Goal: Task Accomplishment & Management: Manage account settings

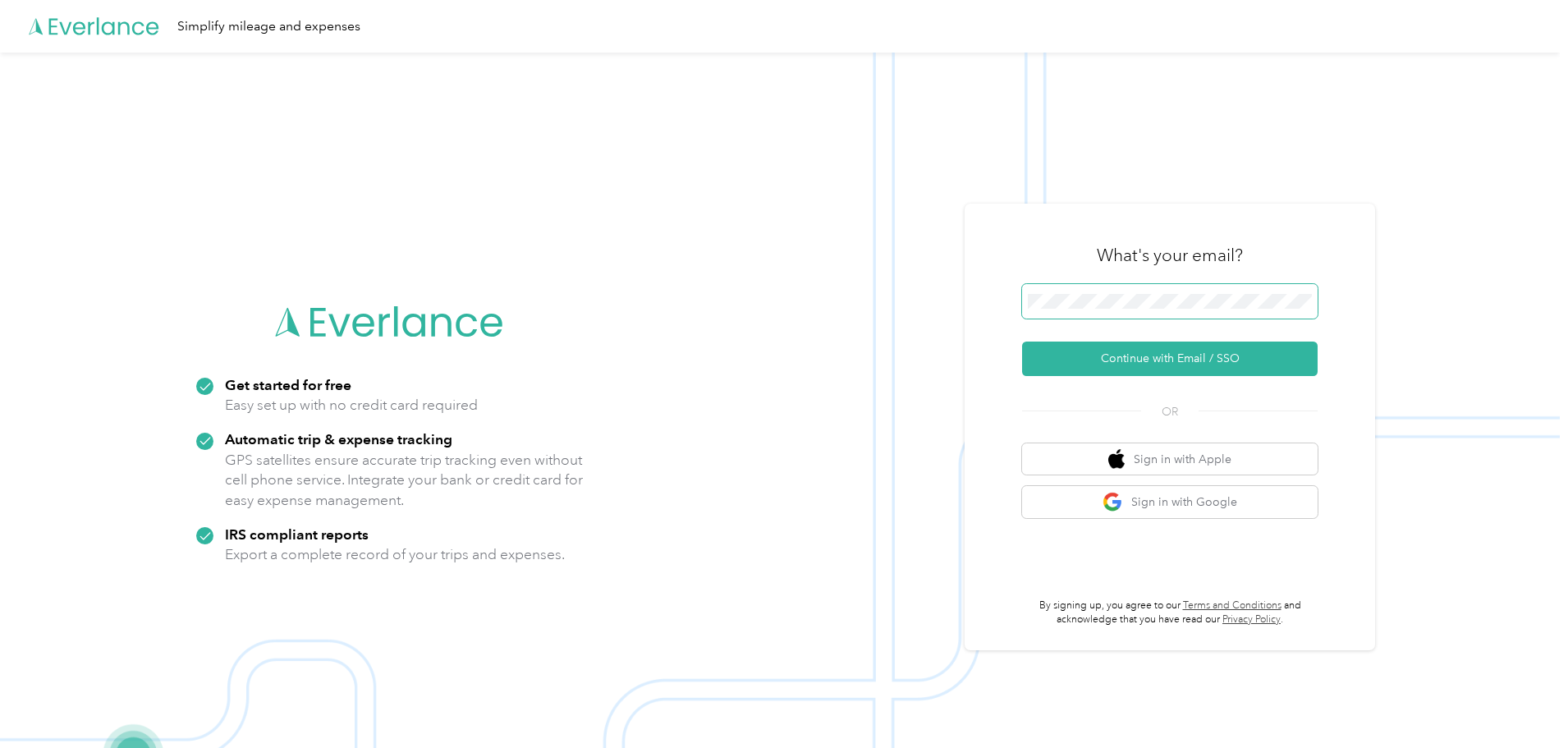
click at [1204, 311] on span at bounding box center [1170, 302] width 296 height 35
click at [1159, 352] on button "Continue with Email / SSO" at bounding box center [1170, 359] width 296 height 35
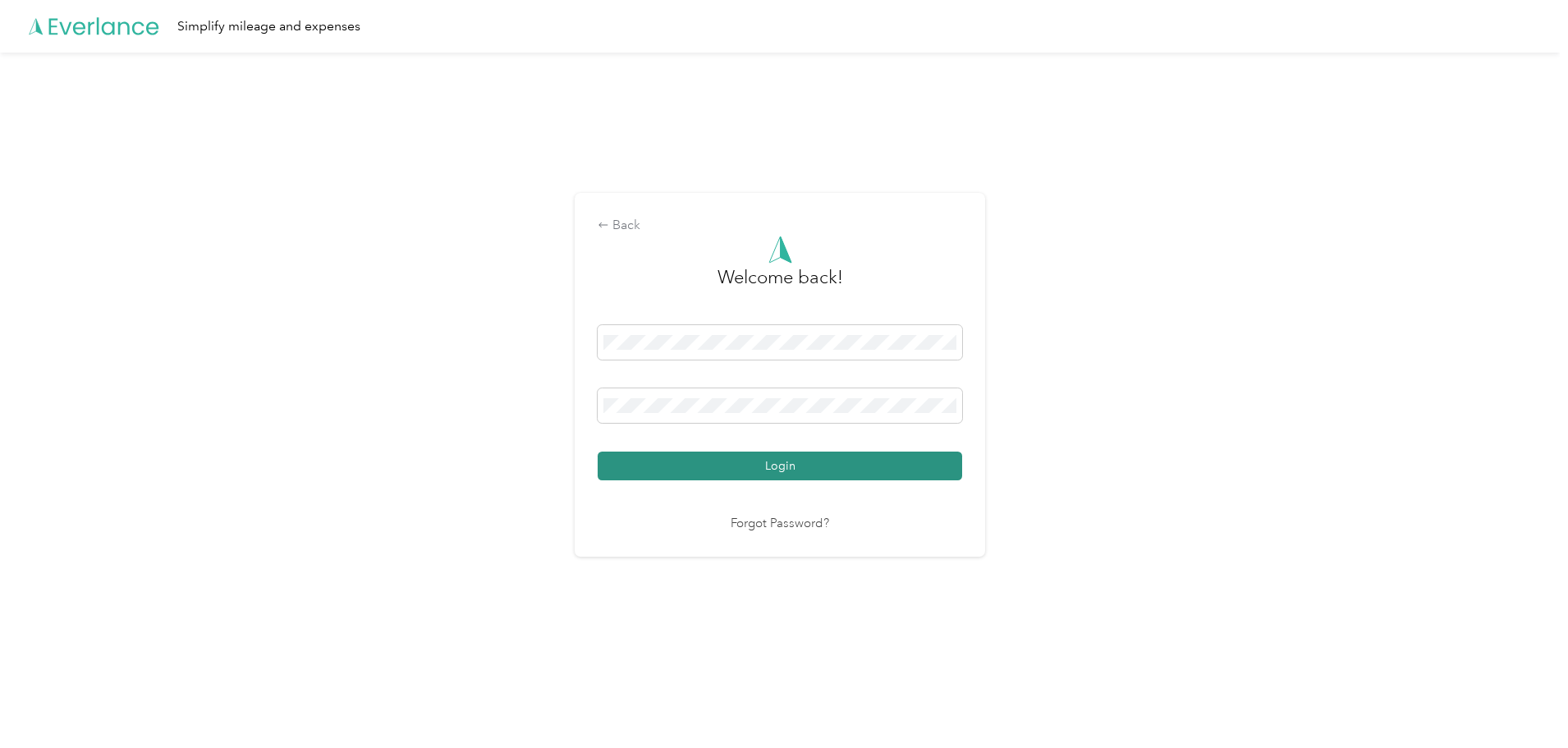
click at [824, 457] on button "Login" at bounding box center [779, 465] width 364 height 29
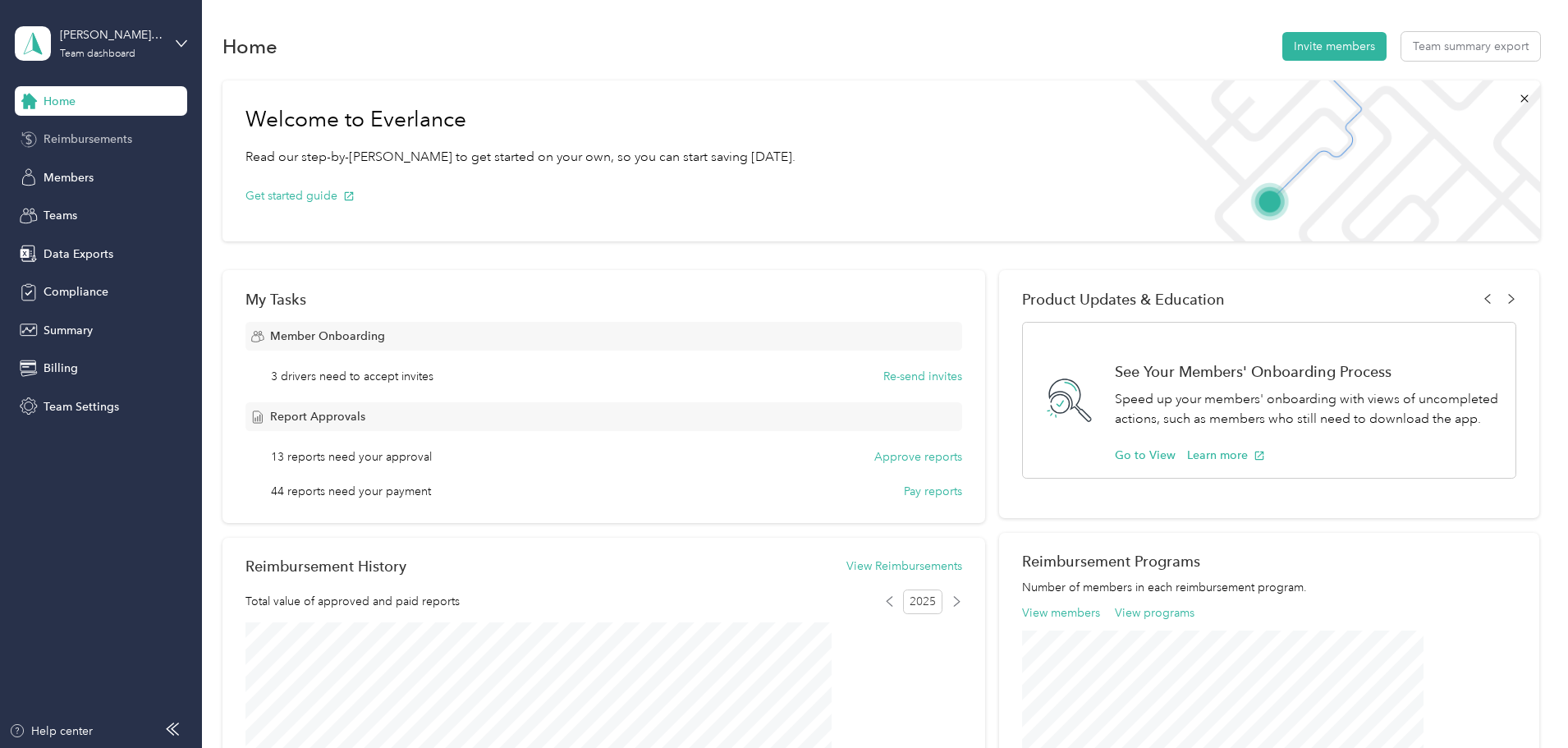
click at [95, 137] on span "Reimbursements" at bounding box center [88, 139] width 89 height 17
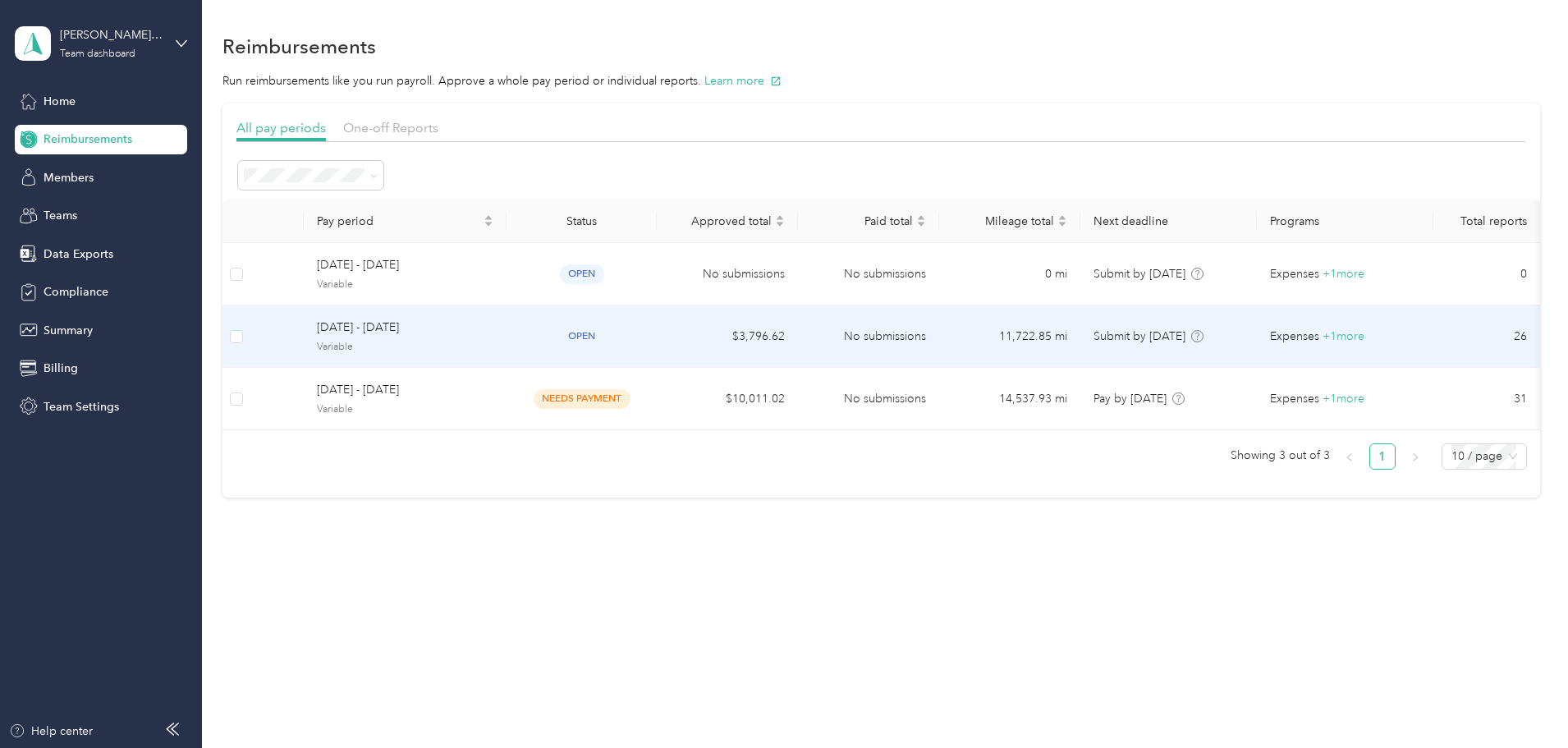
click at [796, 342] on td "$3,796.62" at bounding box center [727, 337] width 141 height 63
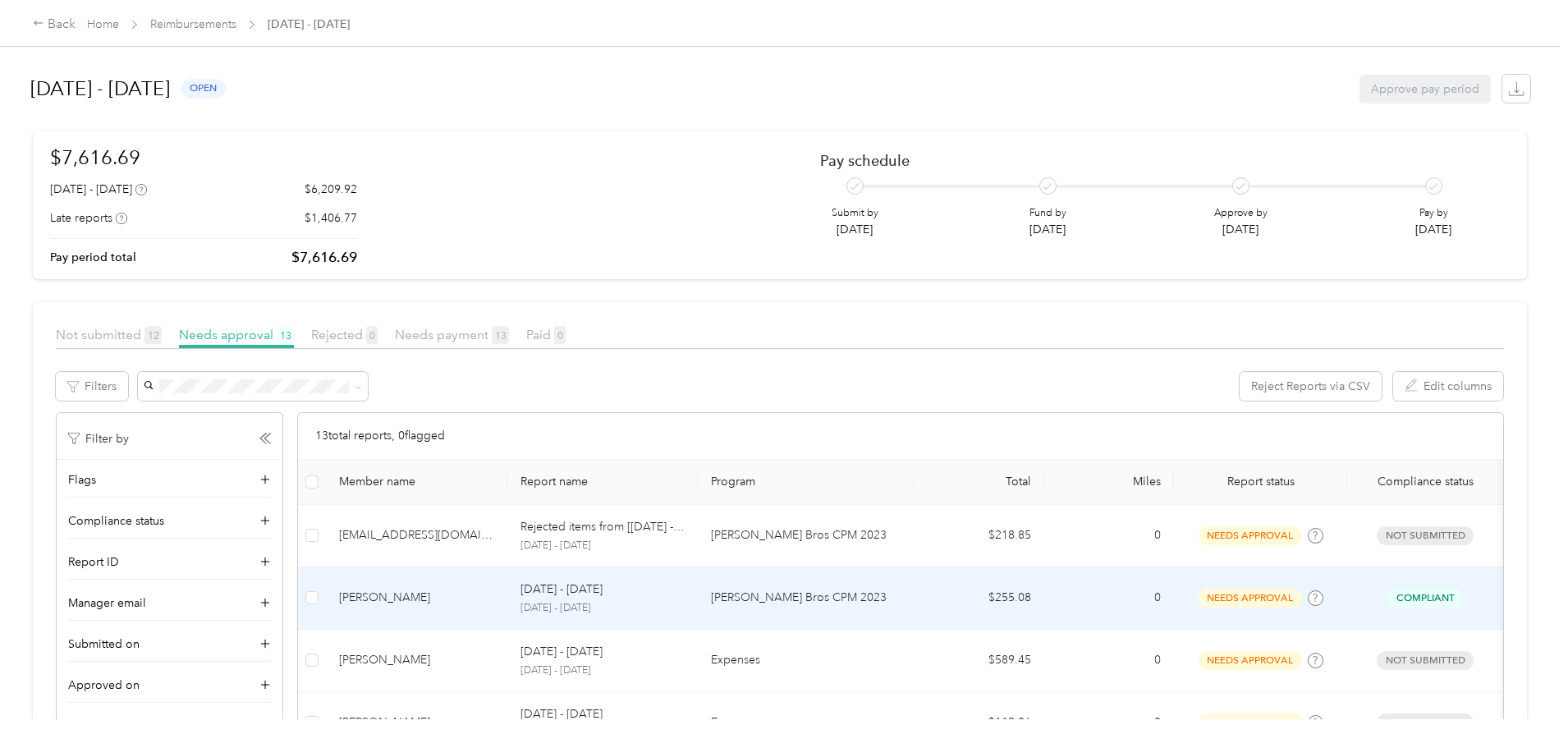
scroll to position [82, 0]
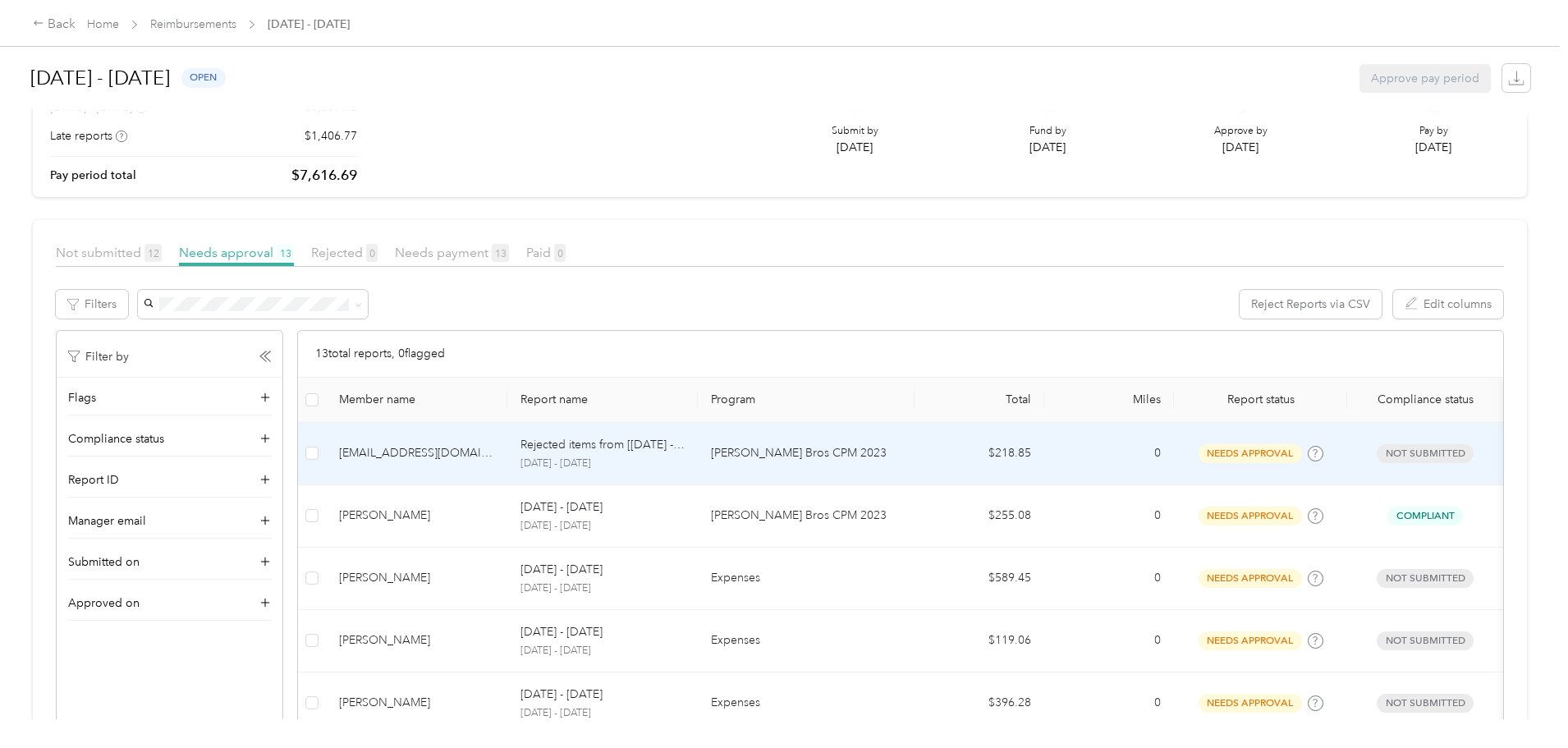
click at [802, 445] on p "[PERSON_NAME] Bros CPM 2023" at bounding box center [805, 453] width 190 height 18
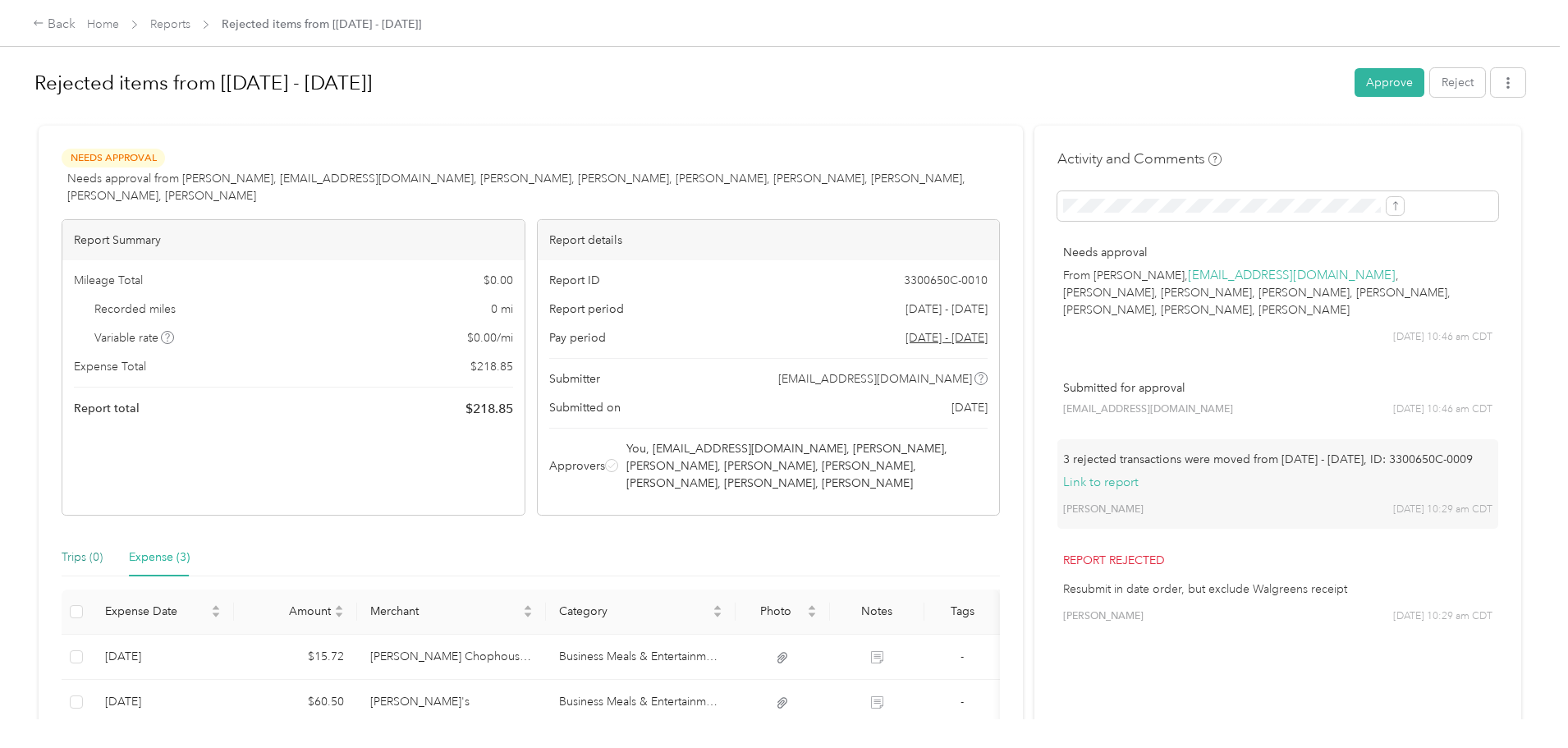
click at [103, 551] on div "Trips (0)" at bounding box center [82, 557] width 41 height 18
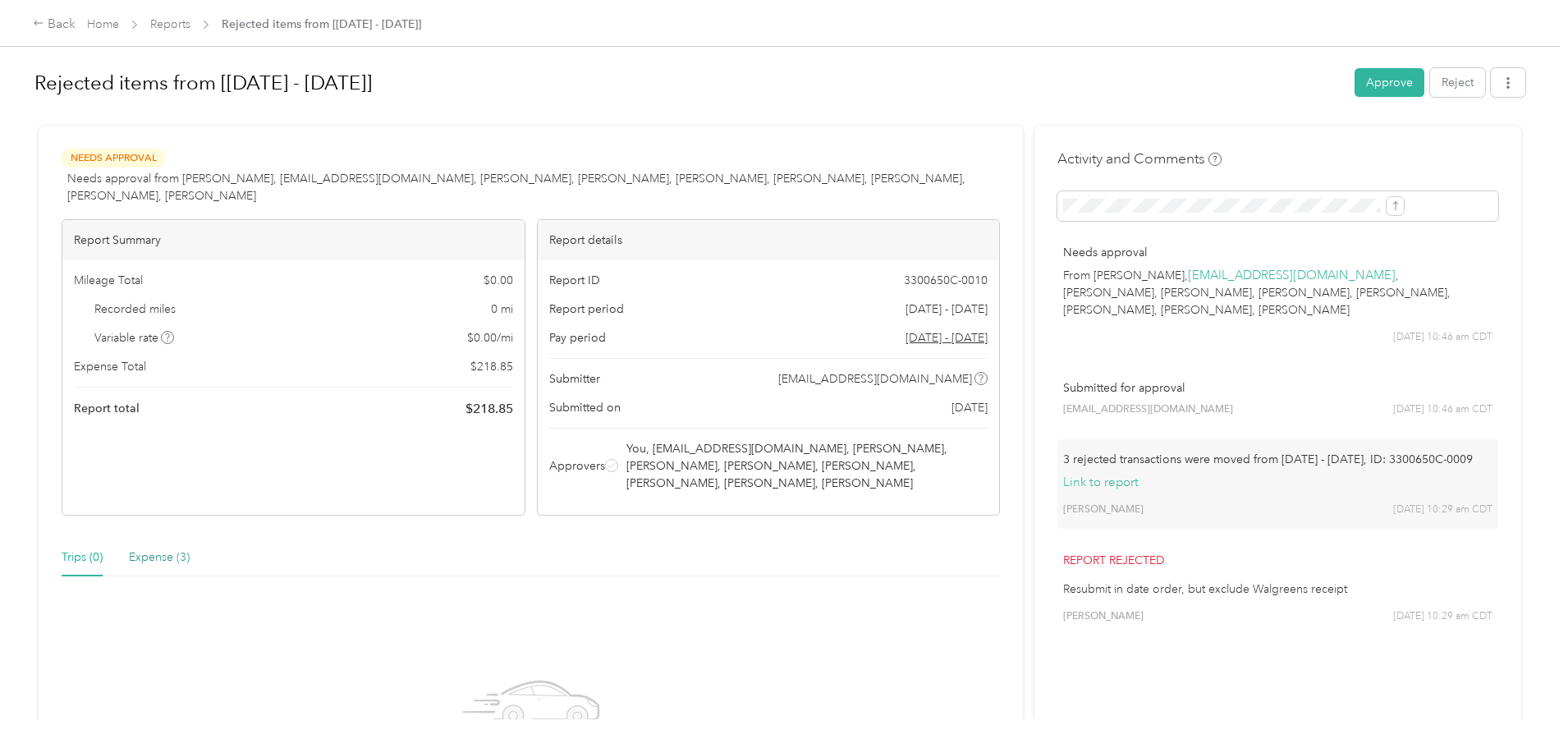
click at [190, 560] on div "Expense (3)" at bounding box center [159, 557] width 61 height 18
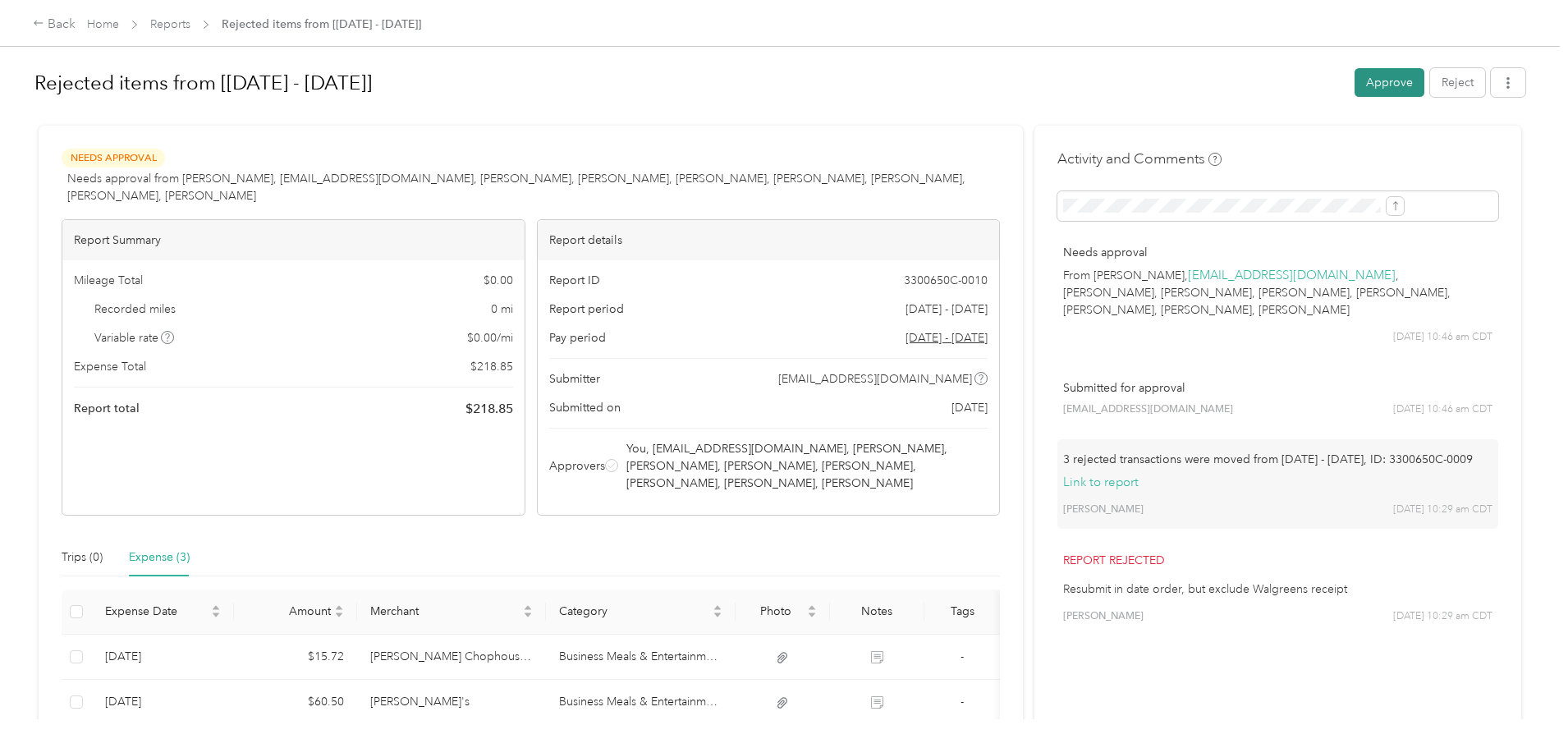
click at [1354, 81] on button "Approve" at bounding box center [1389, 82] width 70 height 29
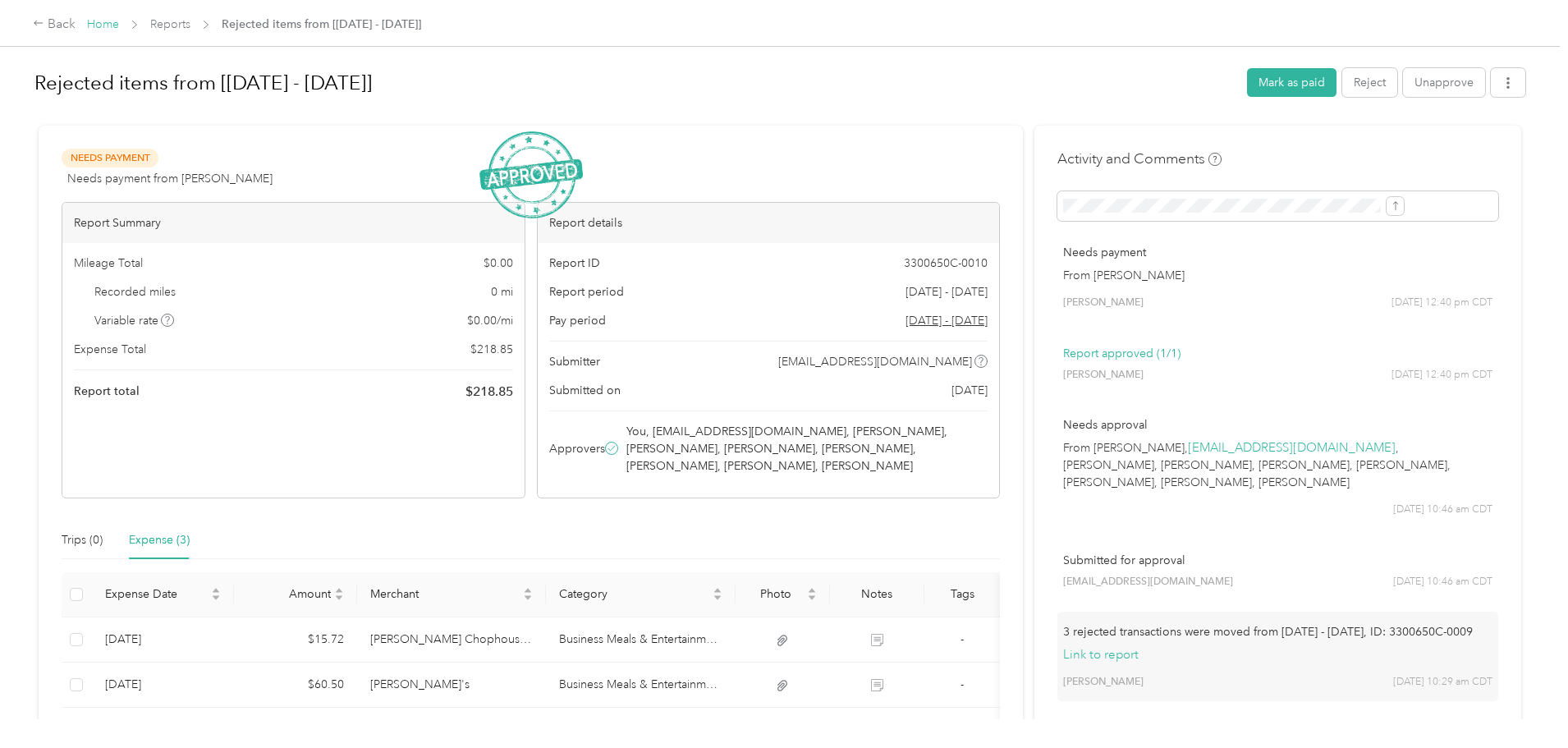
click at [119, 28] on link "Home" at bounding box center [103, 24] width 32 height 14
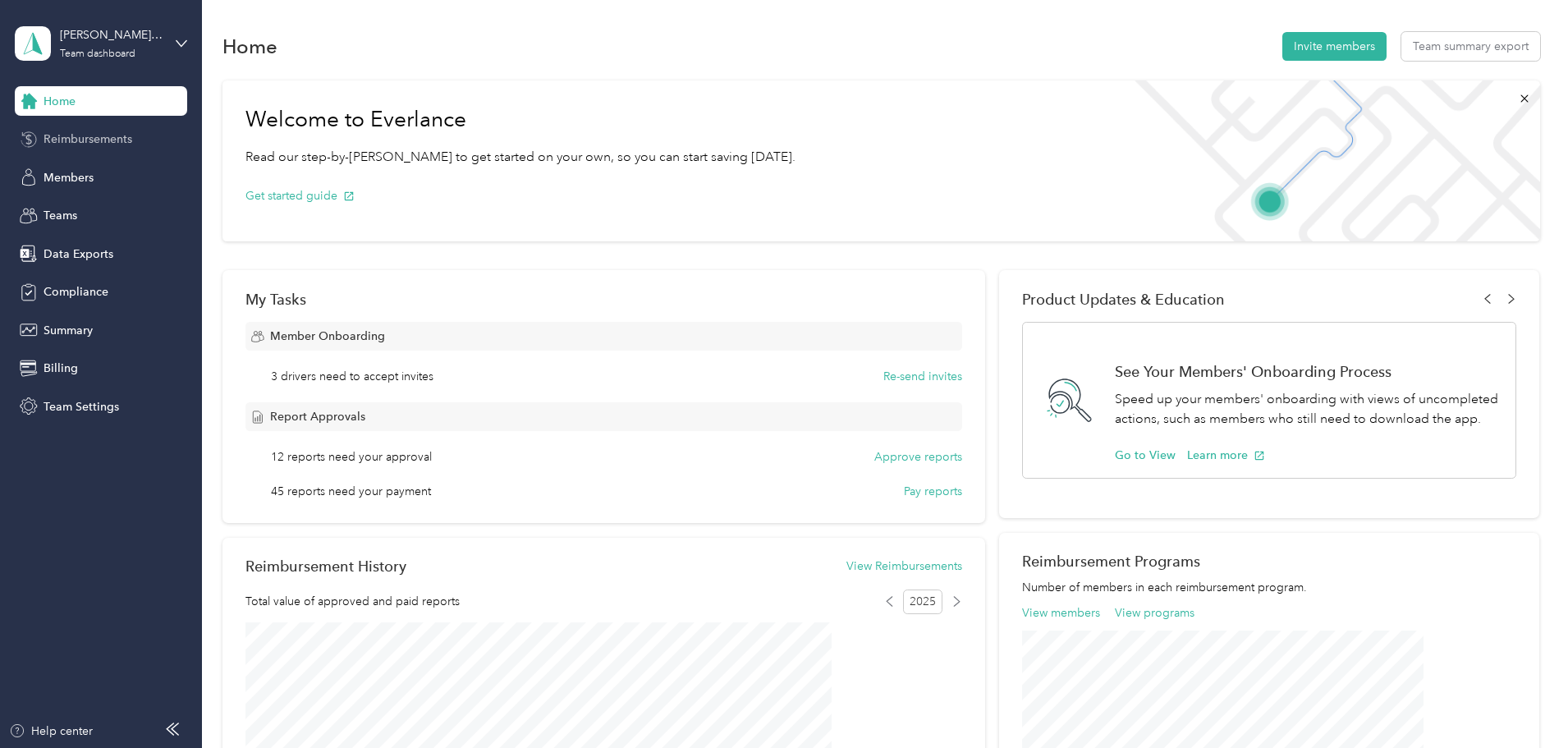
click at [96, 130] on div "Reimbursements" at bounding box center [101, 139] width 172 height 30
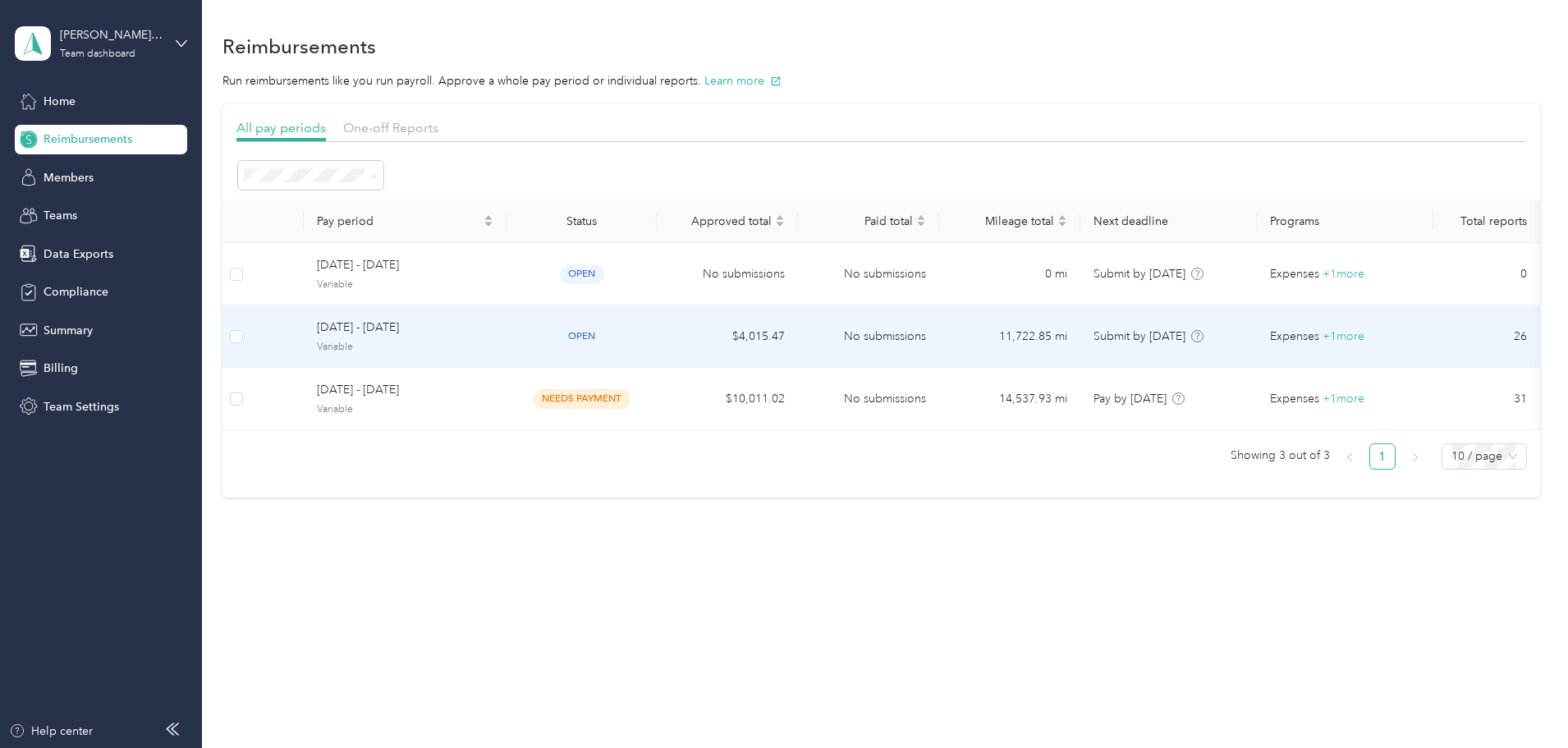
click at [797, 329] on td "$4,015.47" at bounding box center [727, 337] width 141 height 63
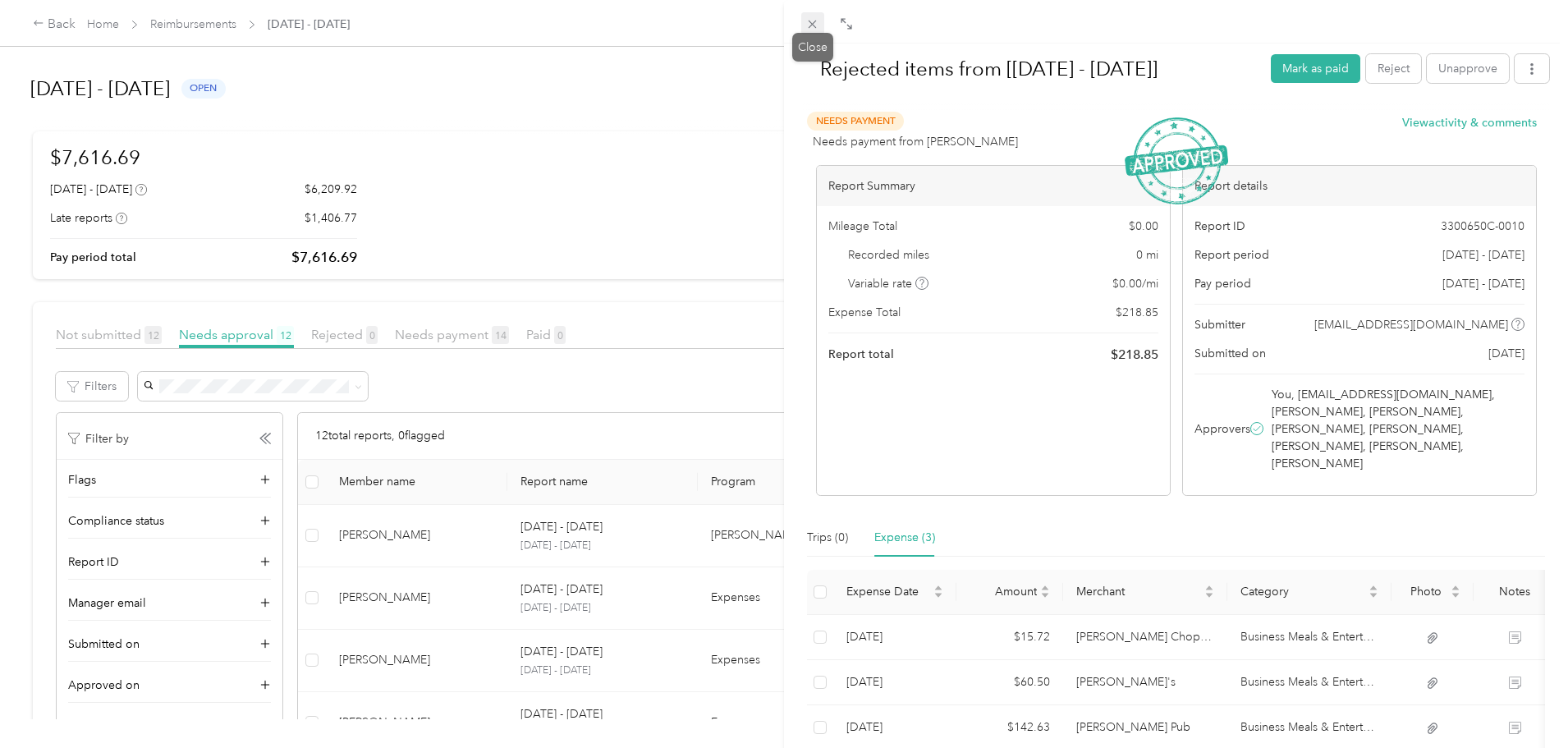
click at [811, 23] on icon at bounding box center [812, 24] width 8 height 8
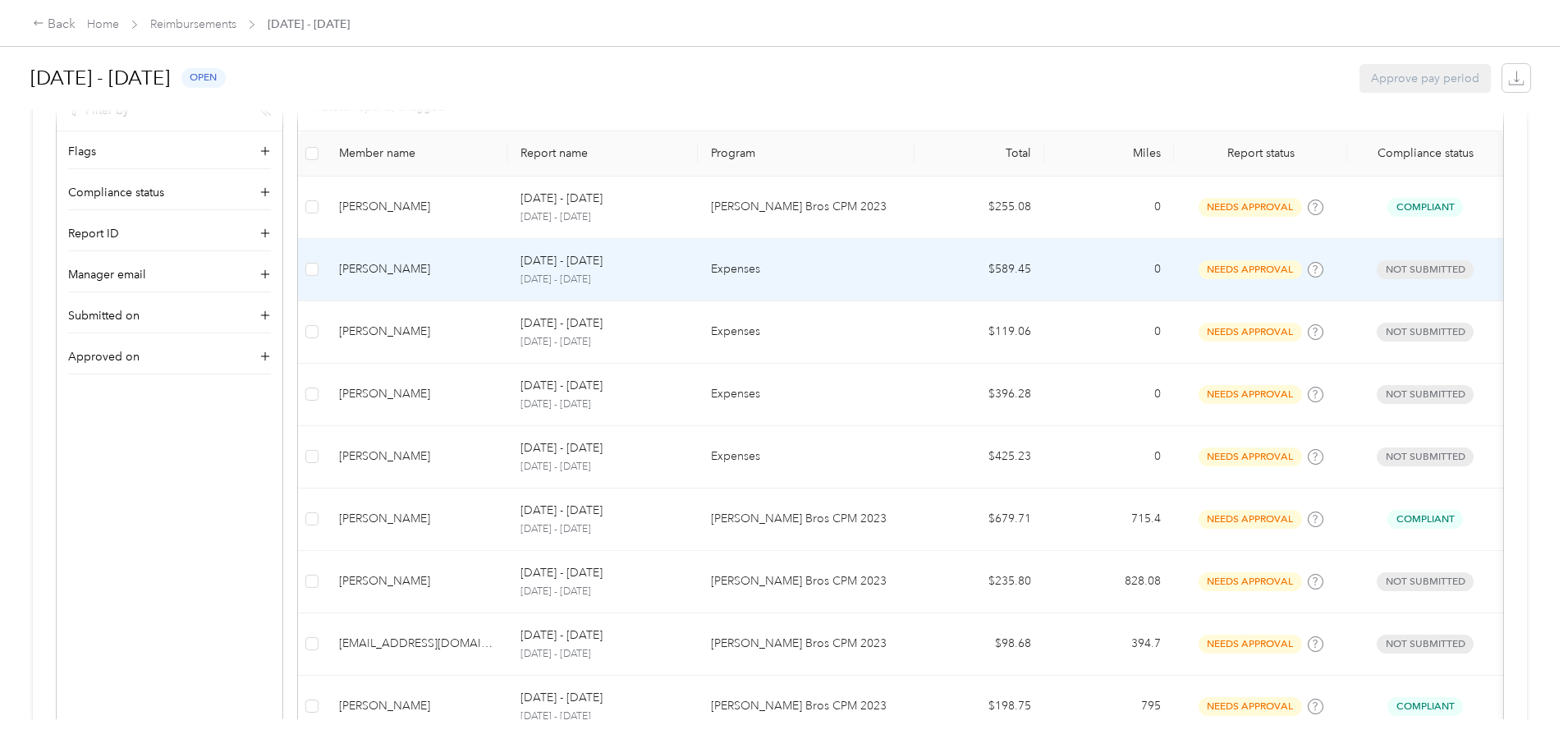
scroll to position [411, 0]
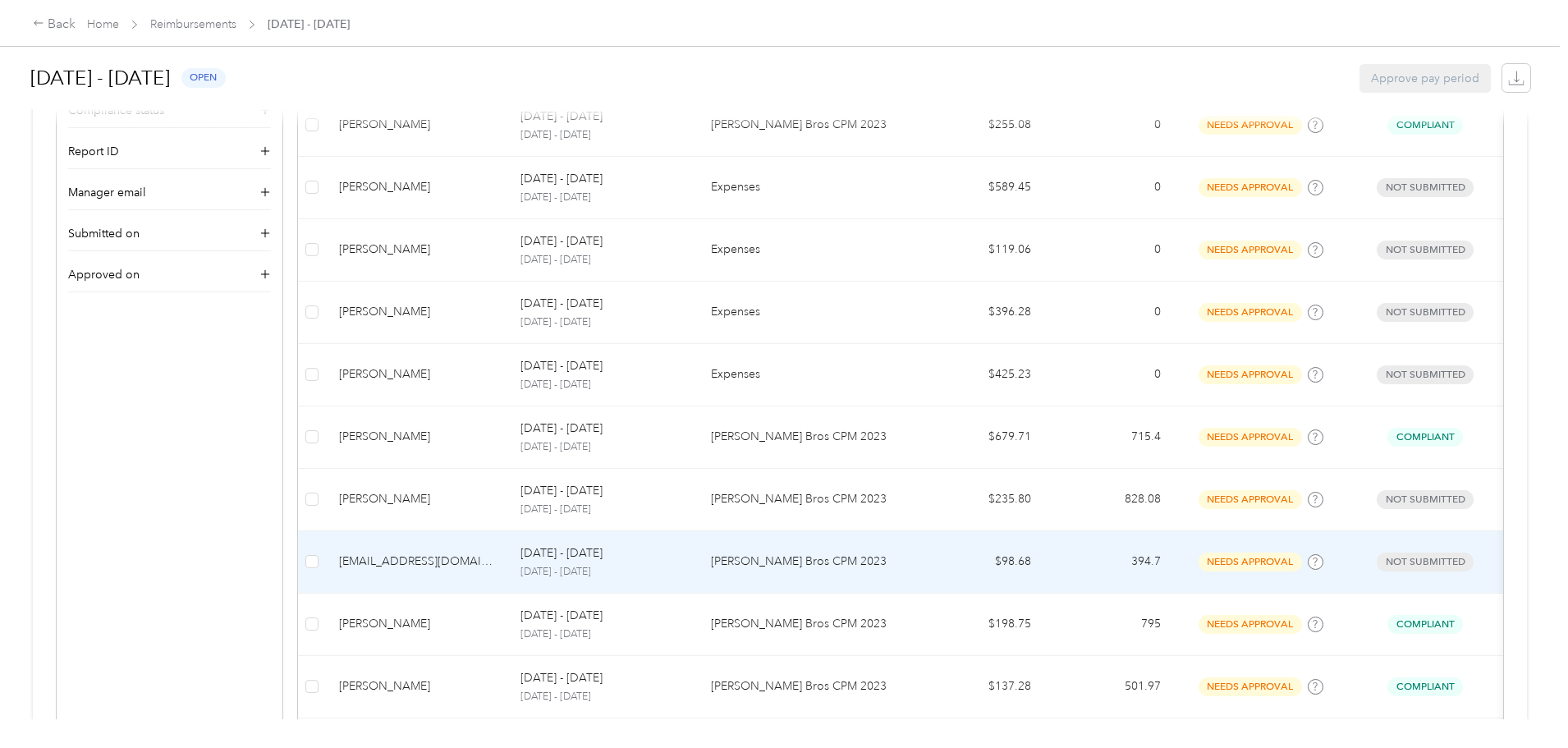
click at [772, 549] on td "[PERSON_NAME] Bros CPM 2023" at bounding box center [805, 563] width 217 height 63
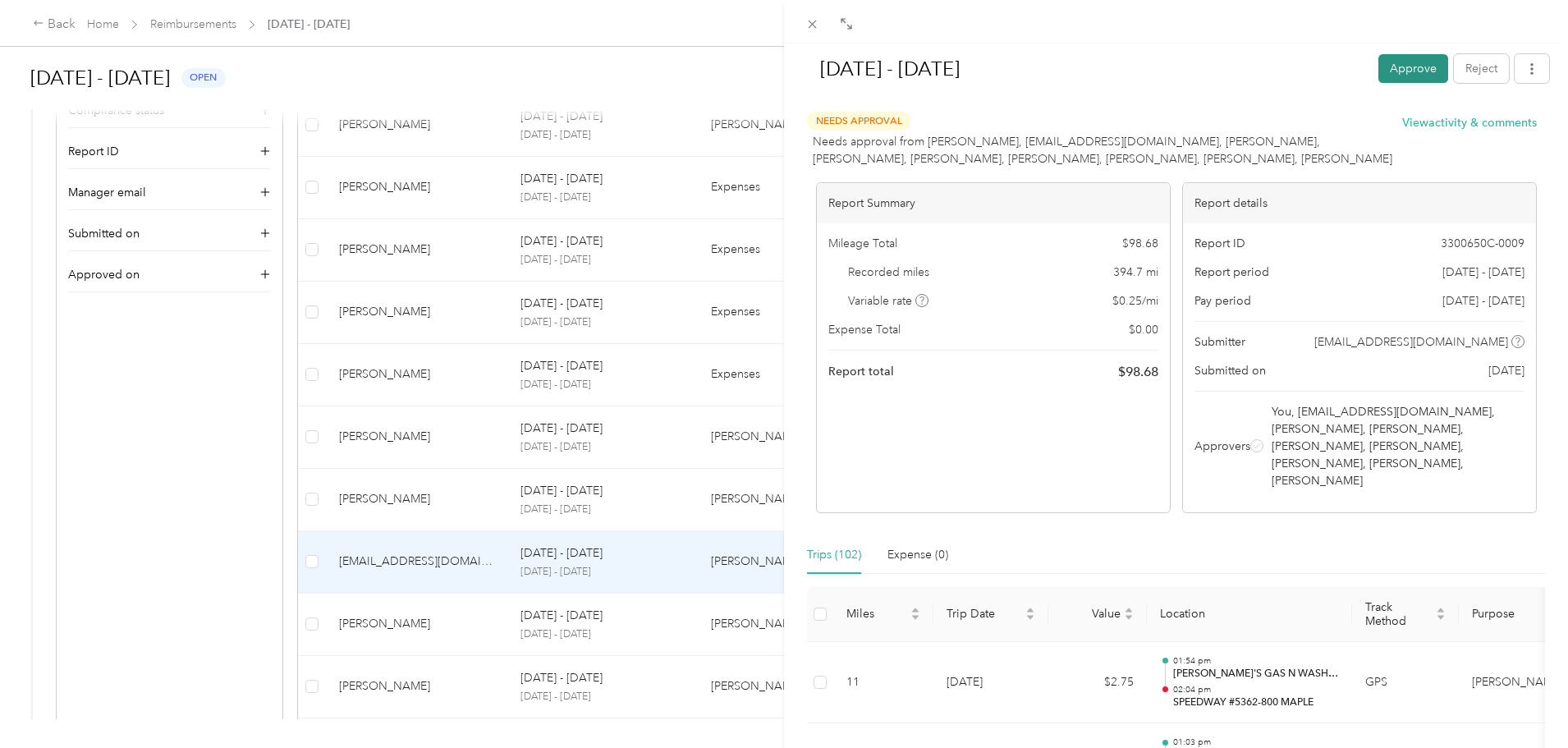
click at [1378, 66] on button "Approve" at bounding box center [1413, 68] width 70 height 29
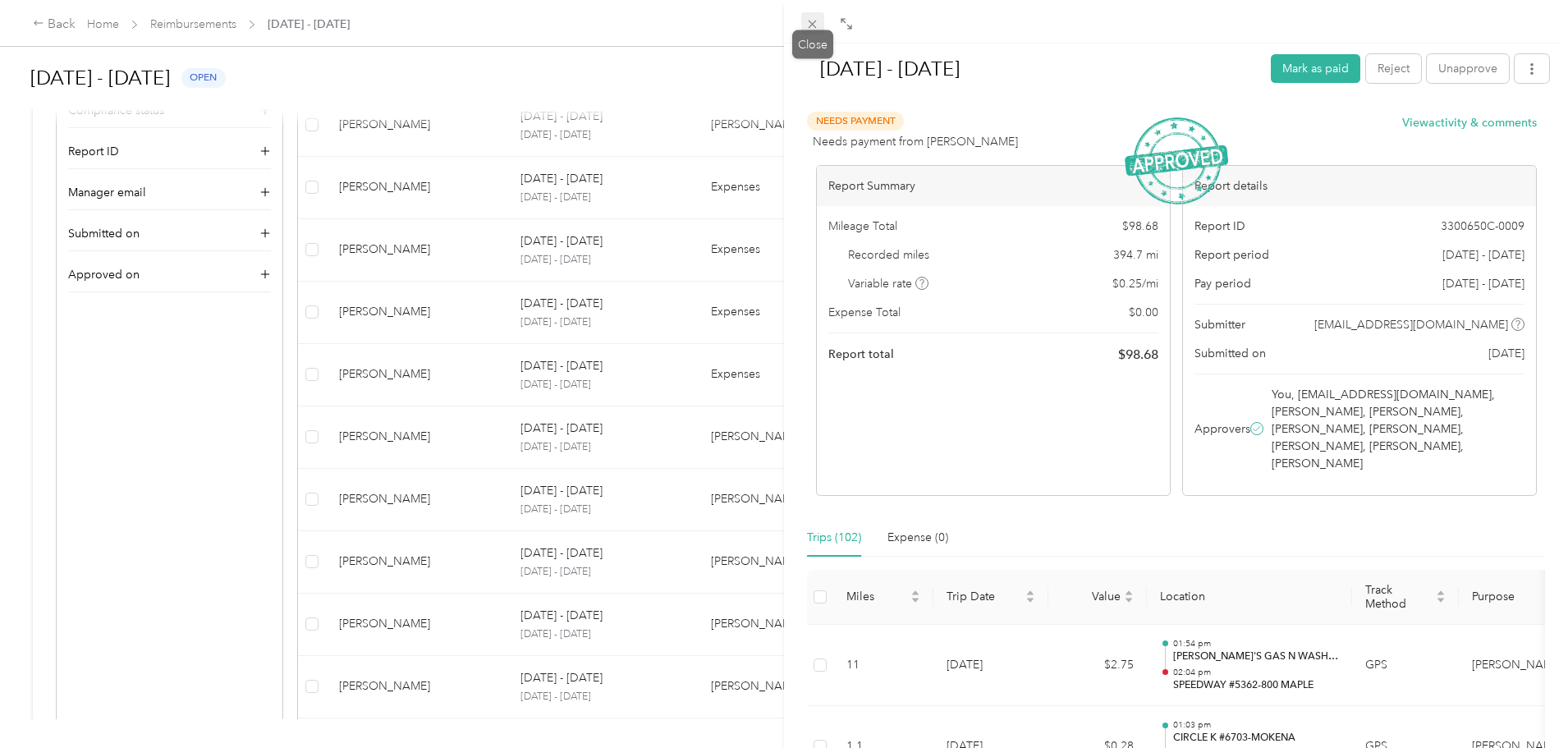
click at [811, 28] on icon at bounding box center [812, 24] width 14 height 14
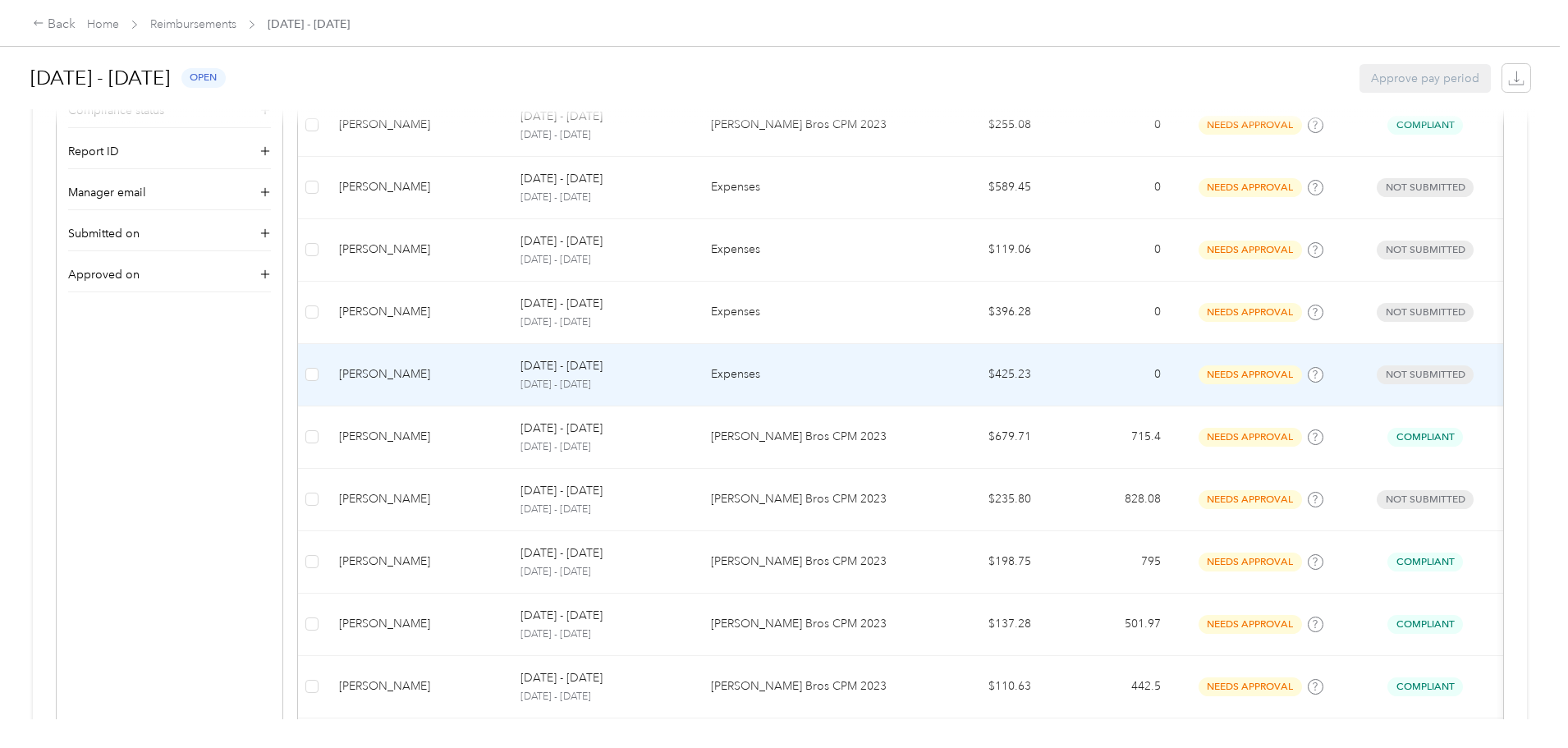
scroll to position [246, 0]
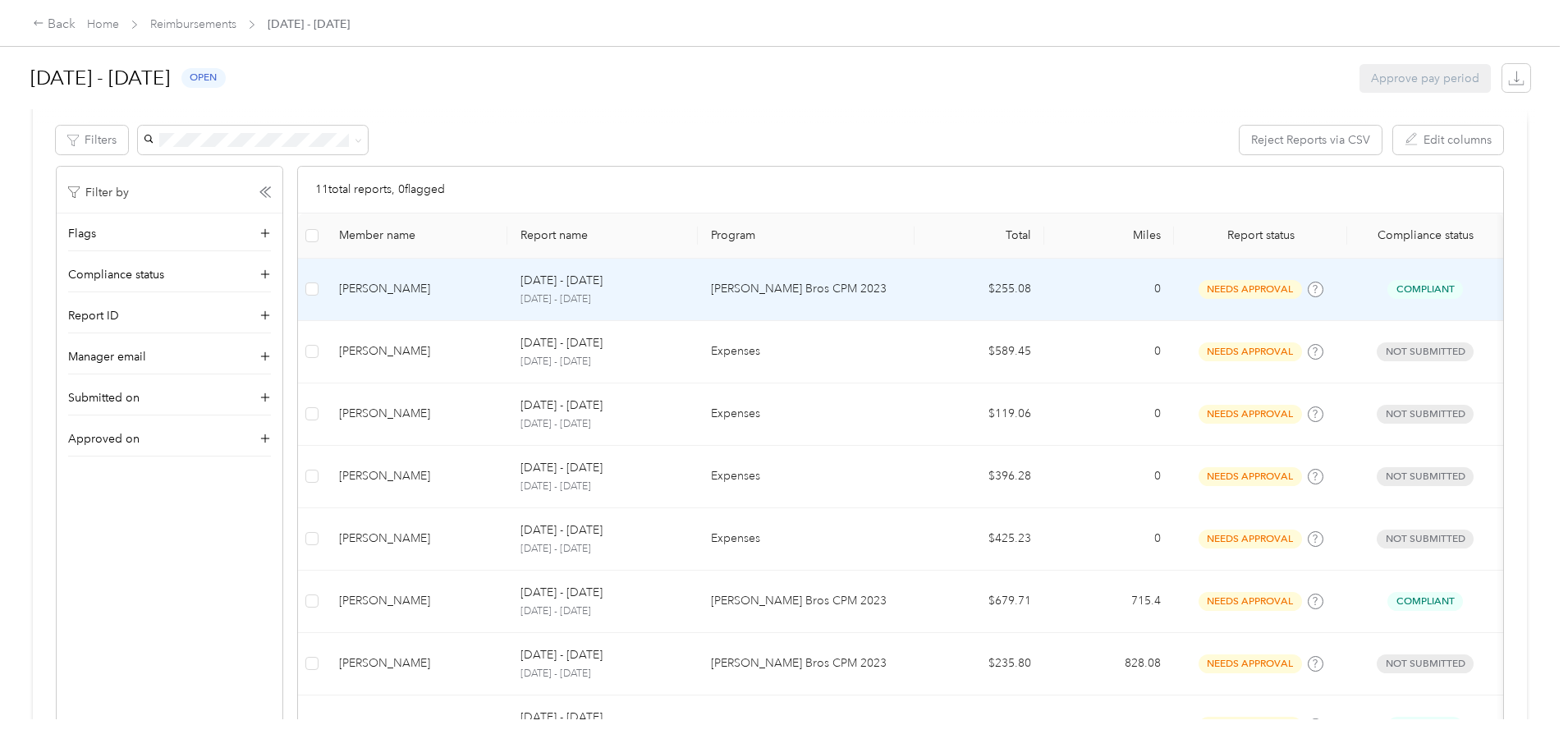
click at [818, 295] on p "[PERSON_NAME] Bros CPM 2023" at bounding box center [805, 289] width 190 height 18
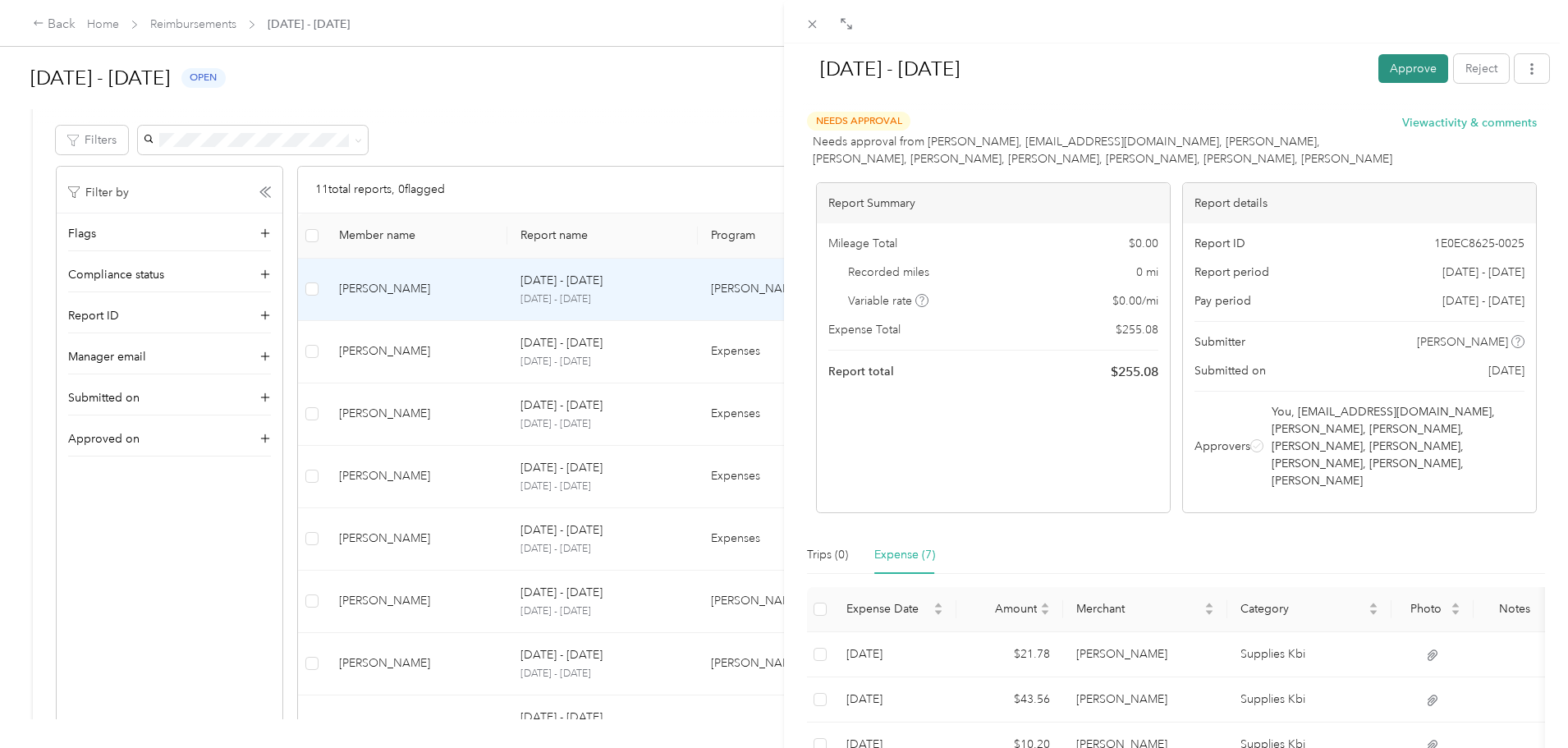
click at [1397, 76] on button "Approve" at bounding box center [1413, 68] width 70 height 29
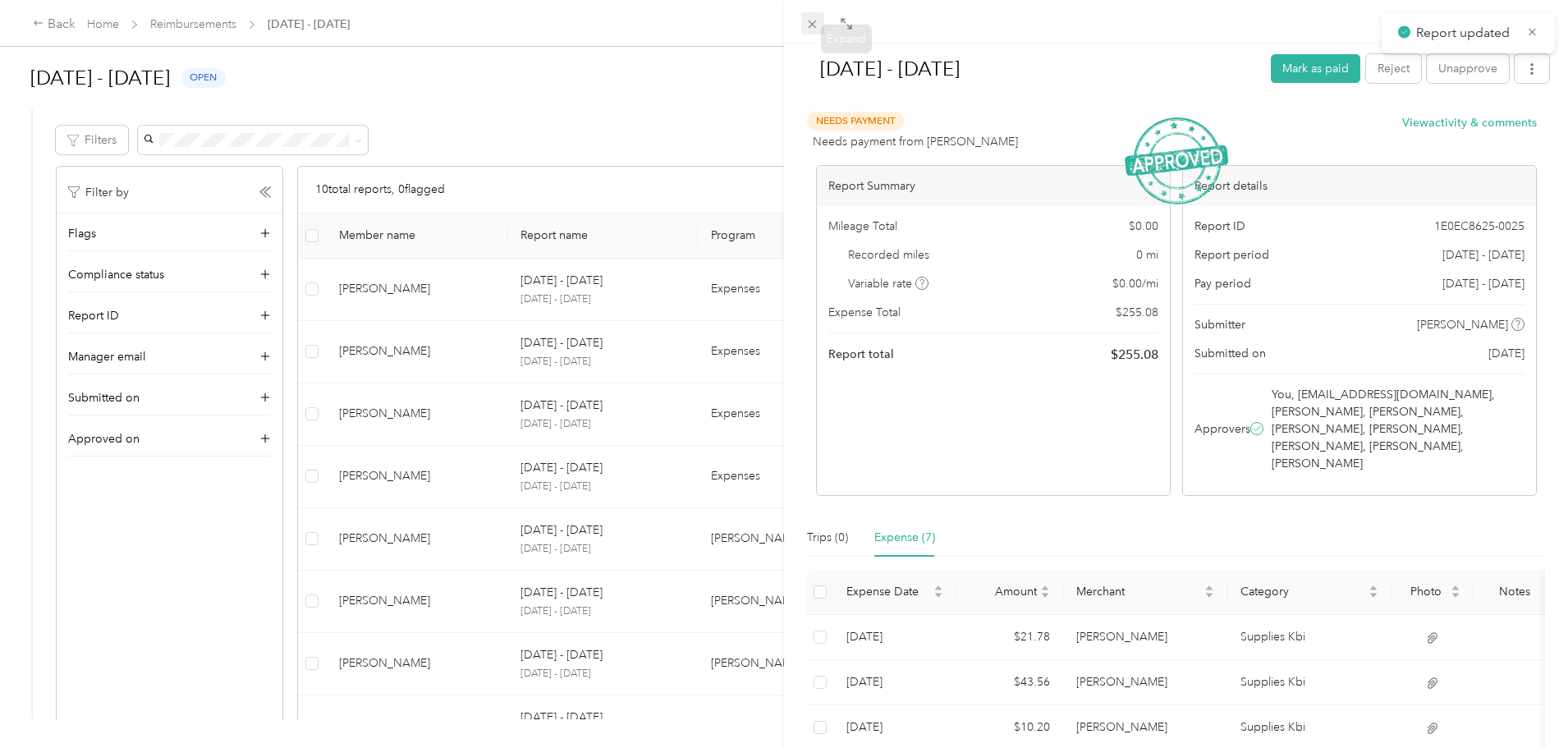
click at [816, 25] on icon at bounding box center [812, 24] width 14 height 14
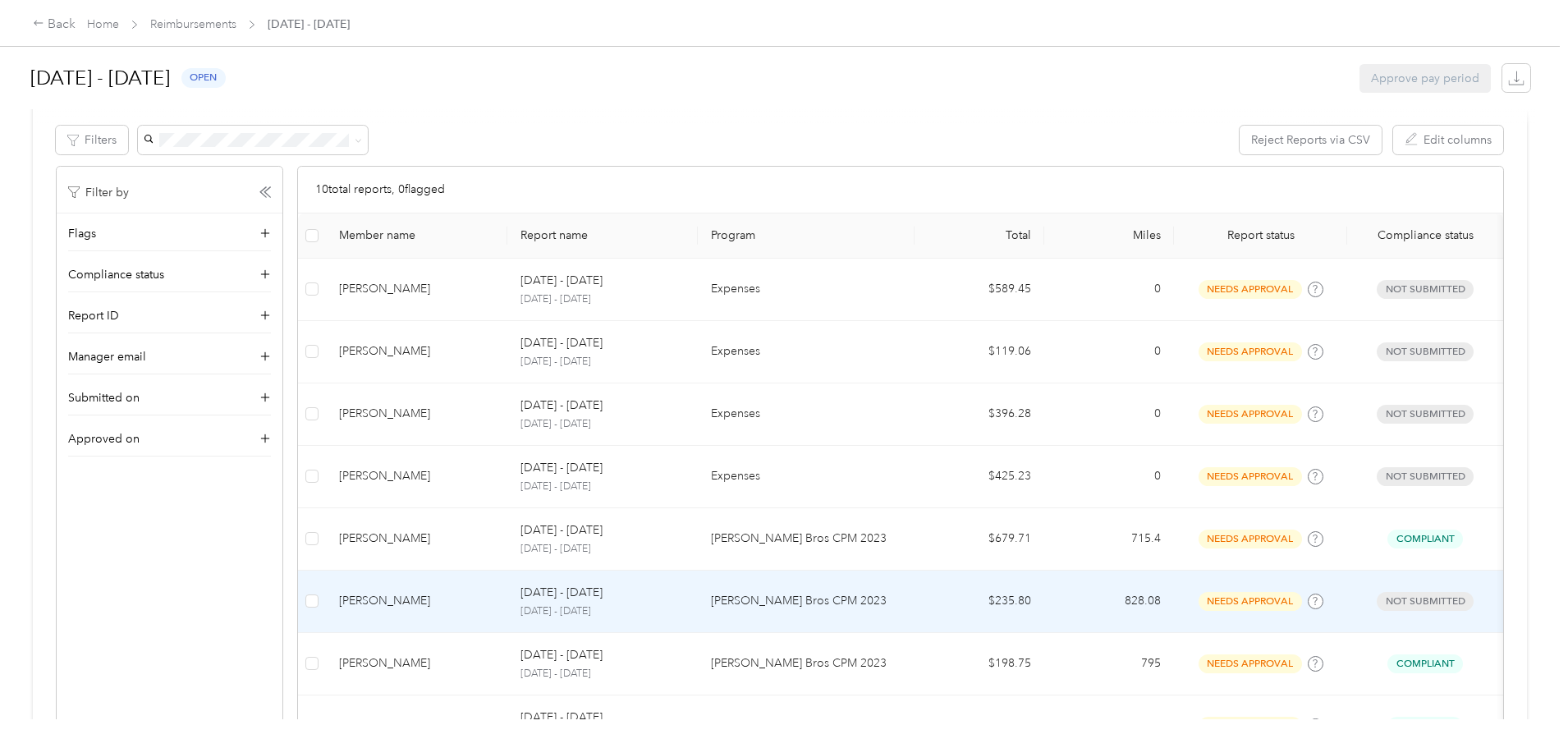
click at [779, 604] on p "[PERSON_NAME] Bros CPM 2023" at bounding box center [805, 600] width 190 height 18
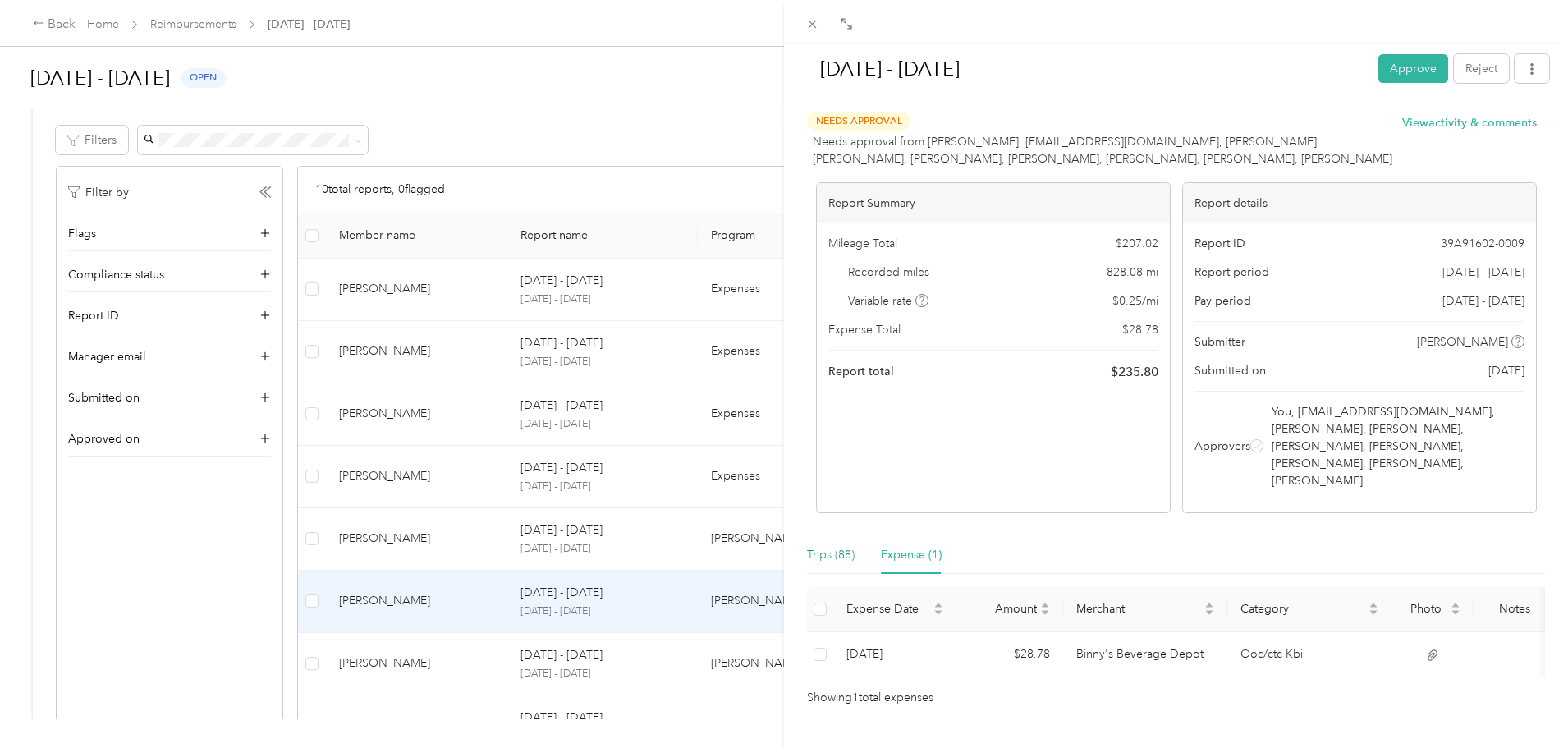
click at [849, 546] on div "Trips (88)" at bounding box center [831, 555] width 48 height 18
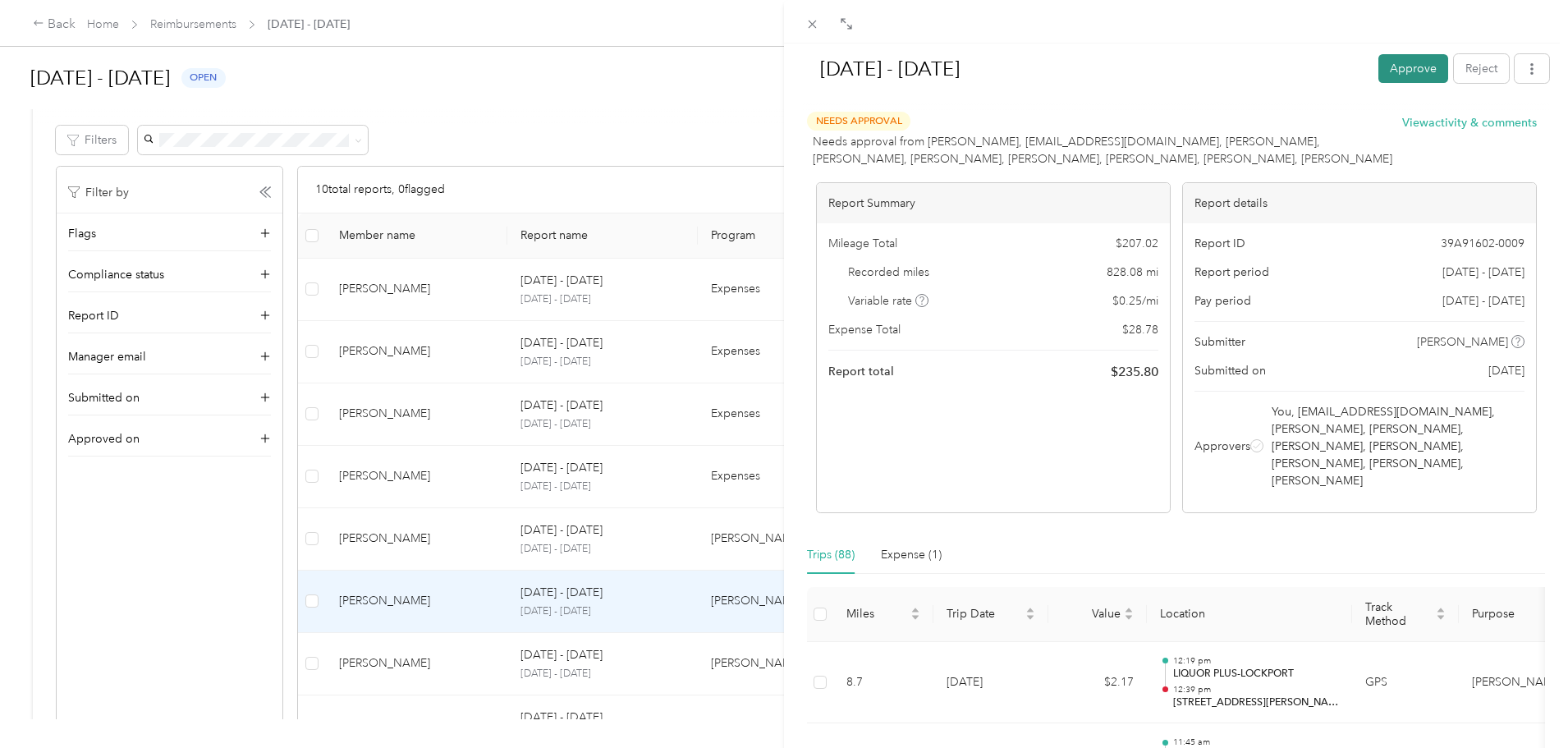
click at [1385, 64] on button "Approve" at bounding box center [1413, 68] width 70 height 29
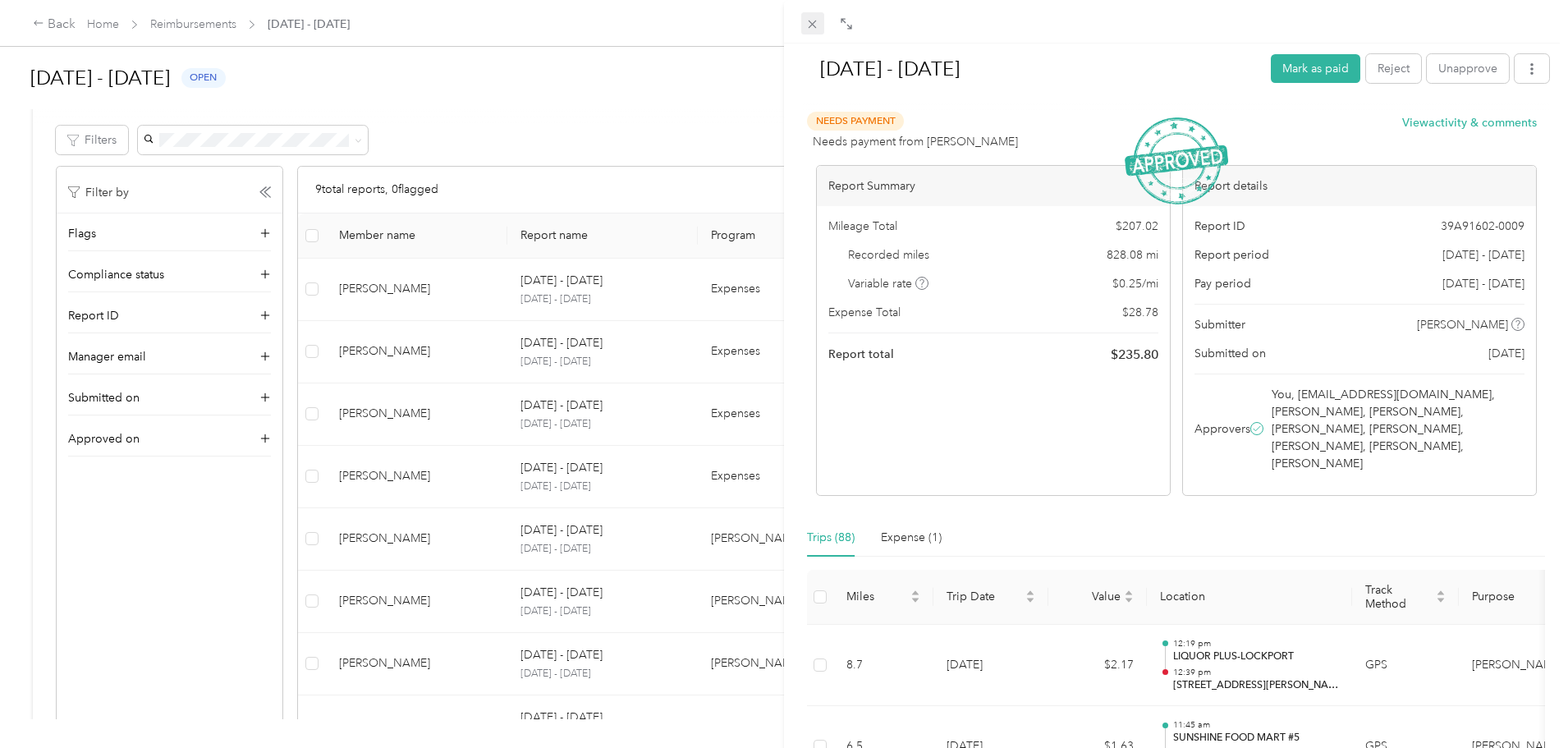
click at [810, 23] on icon at bounding box center [812, 24] width 14 height 14
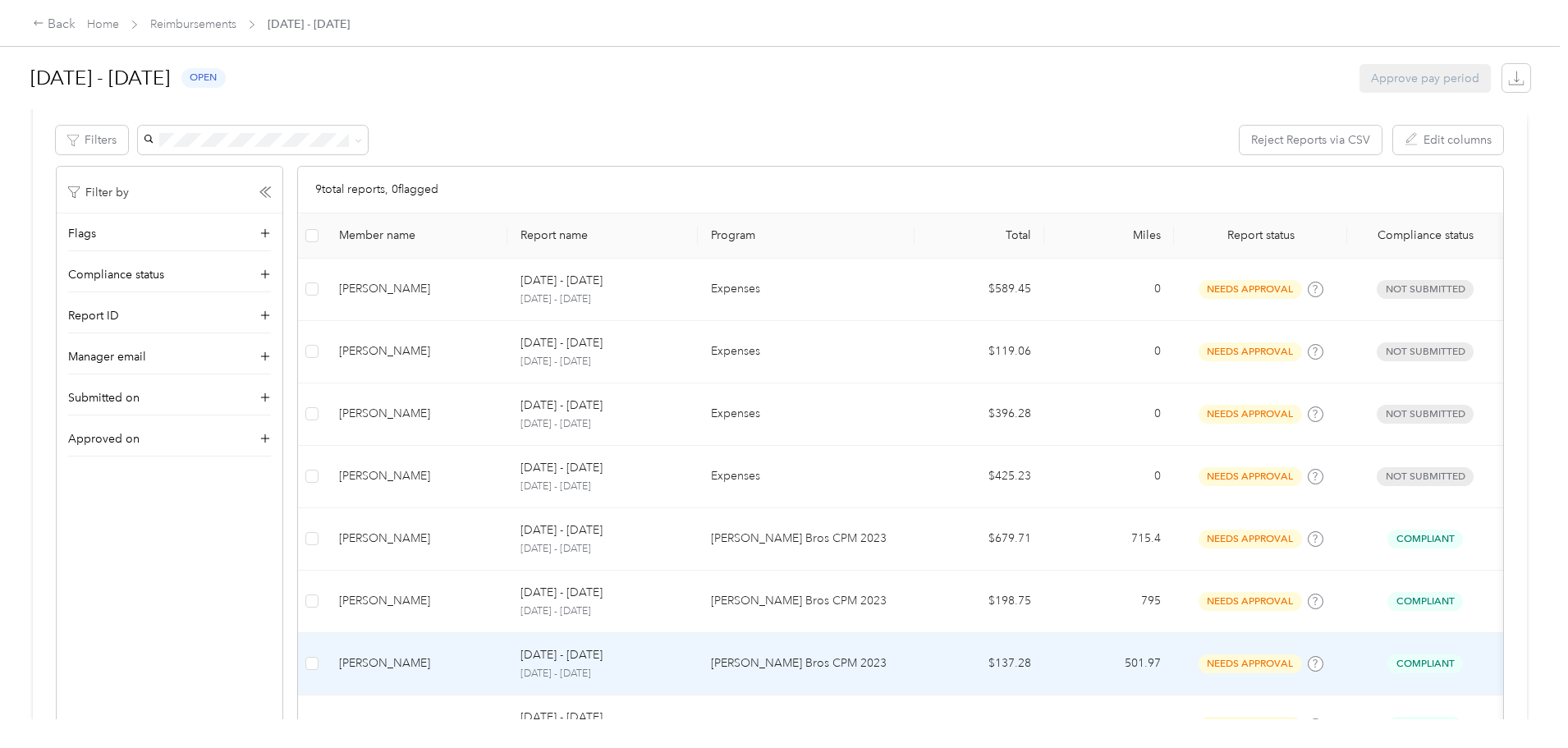
click at [848, 669] on p "[PERSON_NAME] Bros CPM 2023" at bounding box center [805, 663] width 190 height 18
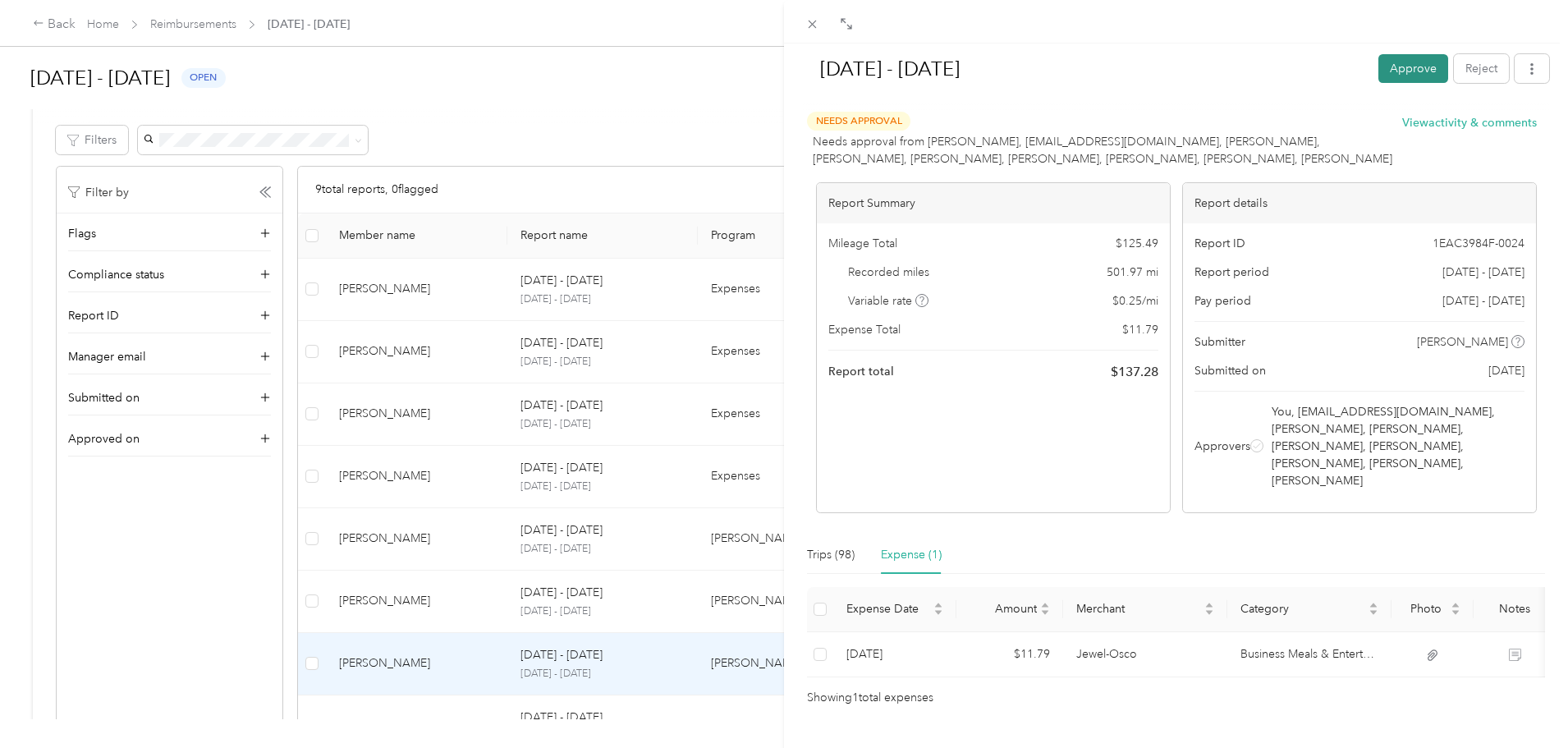
click at [1391, 74] on button "Approve" at bounding box center [1413, 68] width 70 height 29
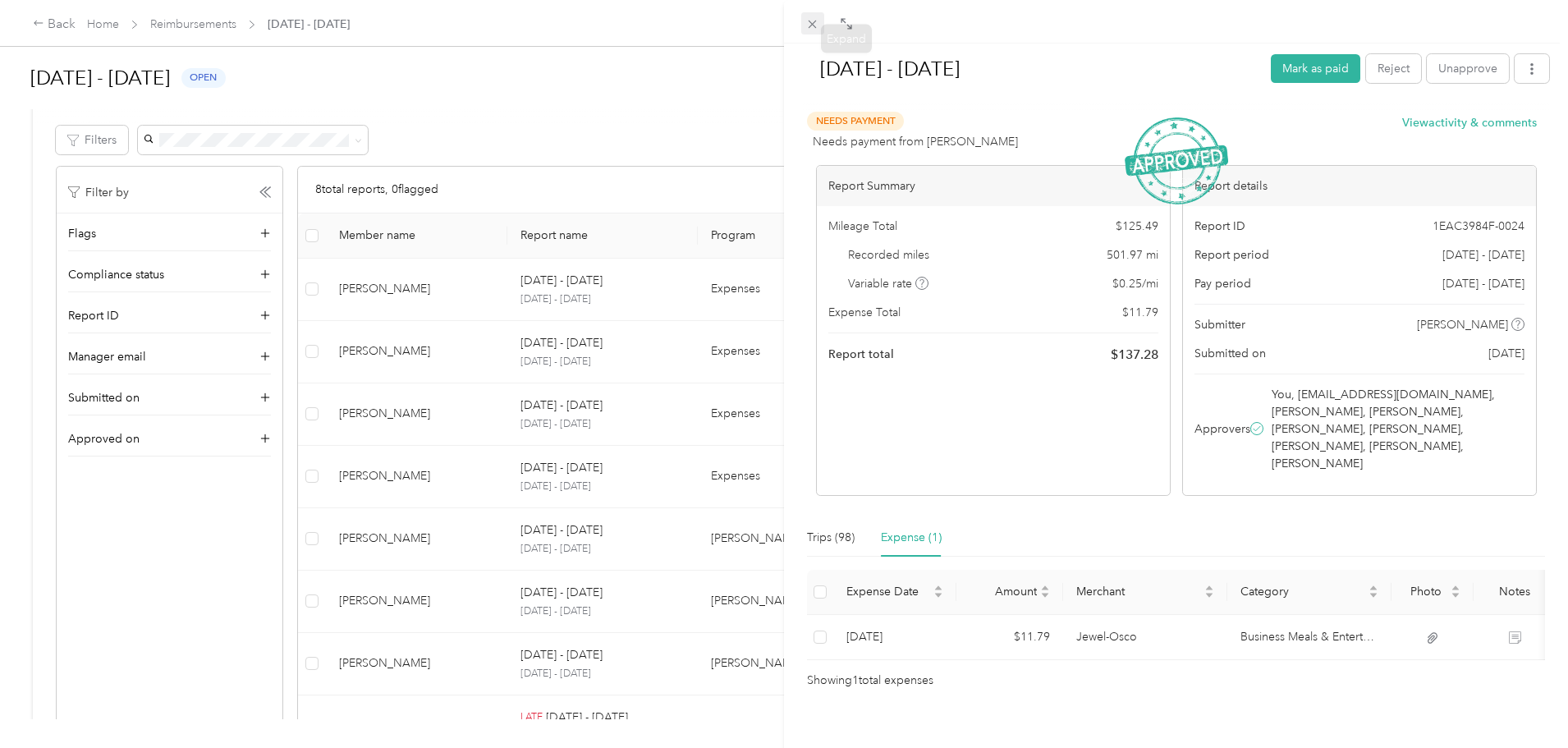
click at [810, 27] on icon at bounding box center [812, 24] width 14 height 14
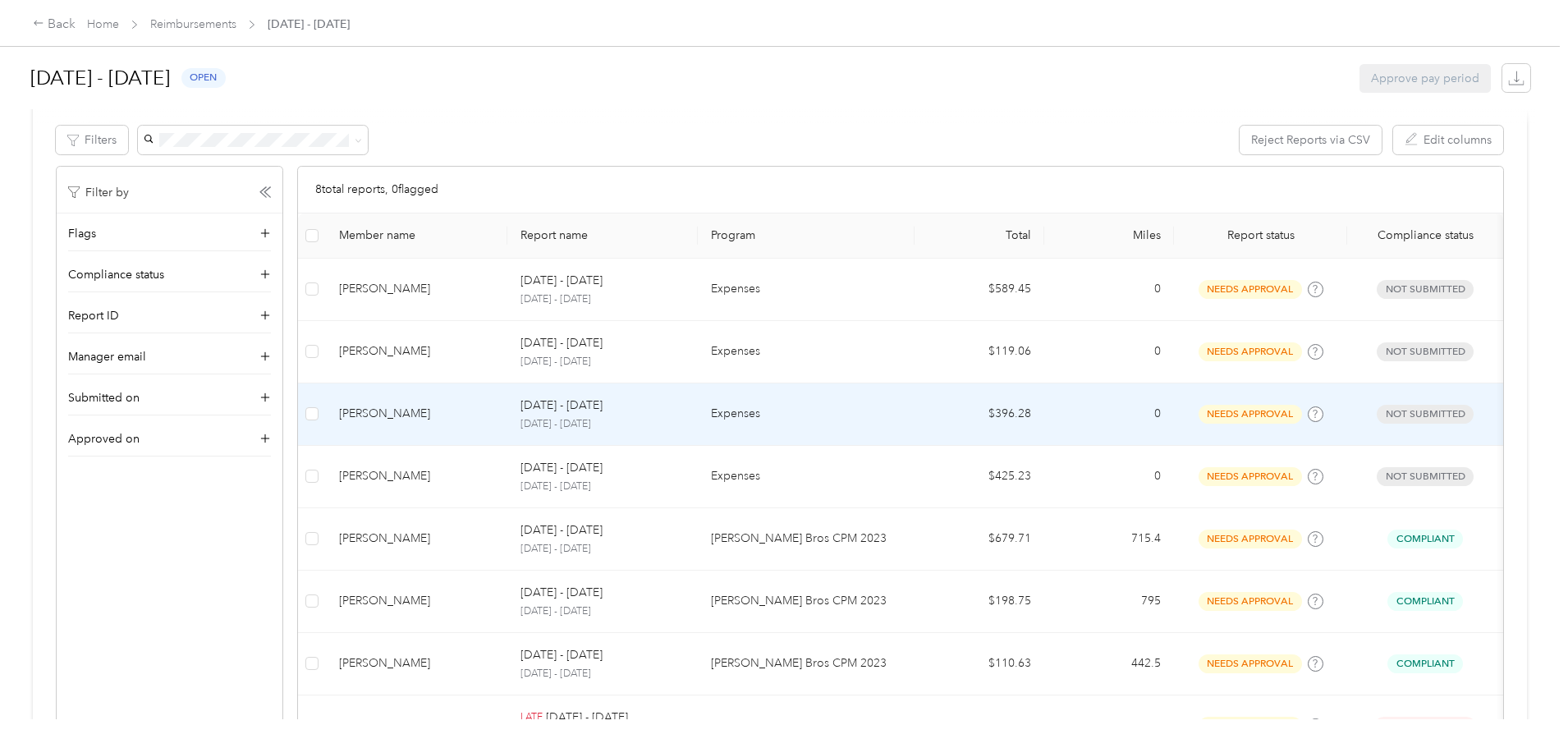
click at [779, 415] on p "Expenses" at bounding box center [805, 413] width 190 height 18
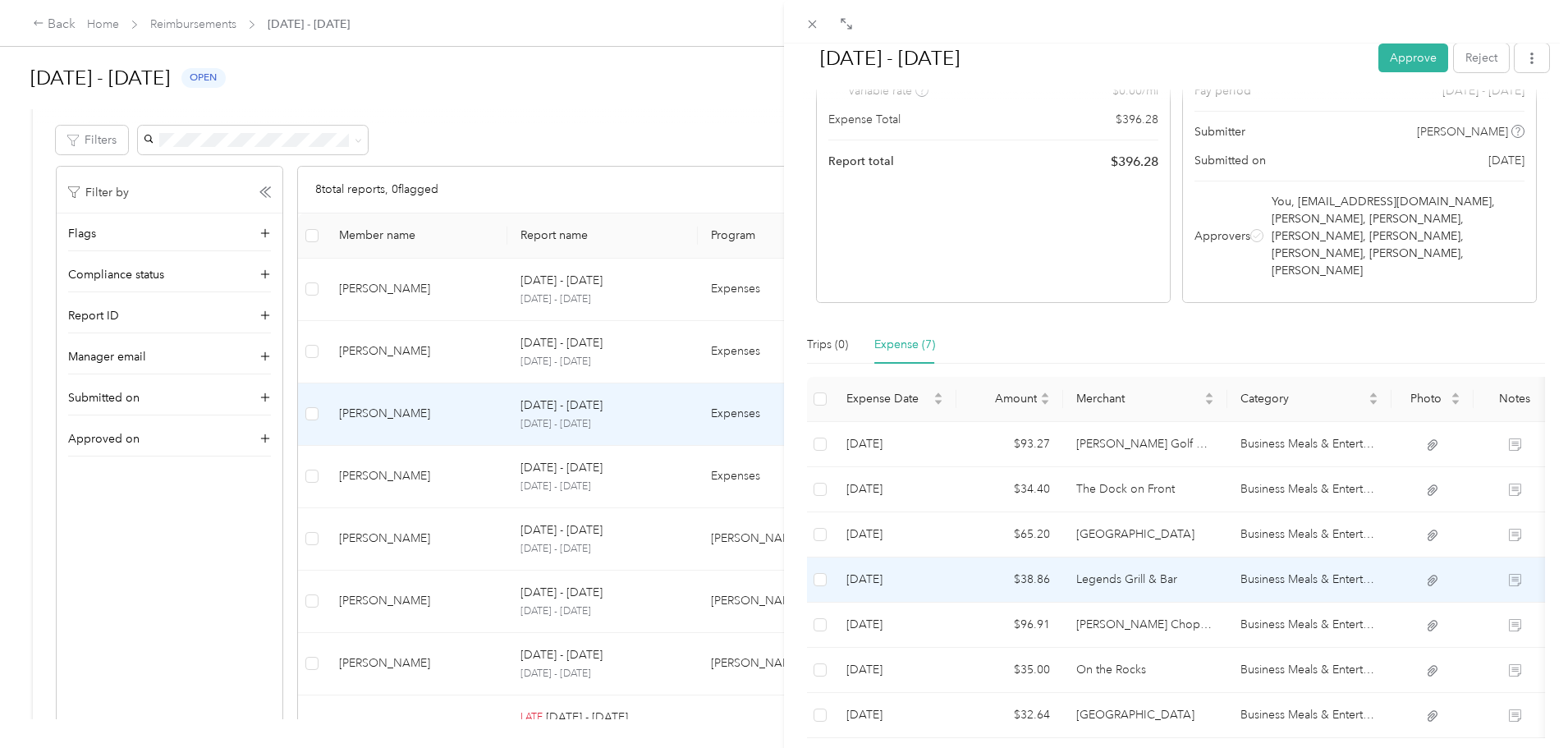
scroll to position [246, 0]
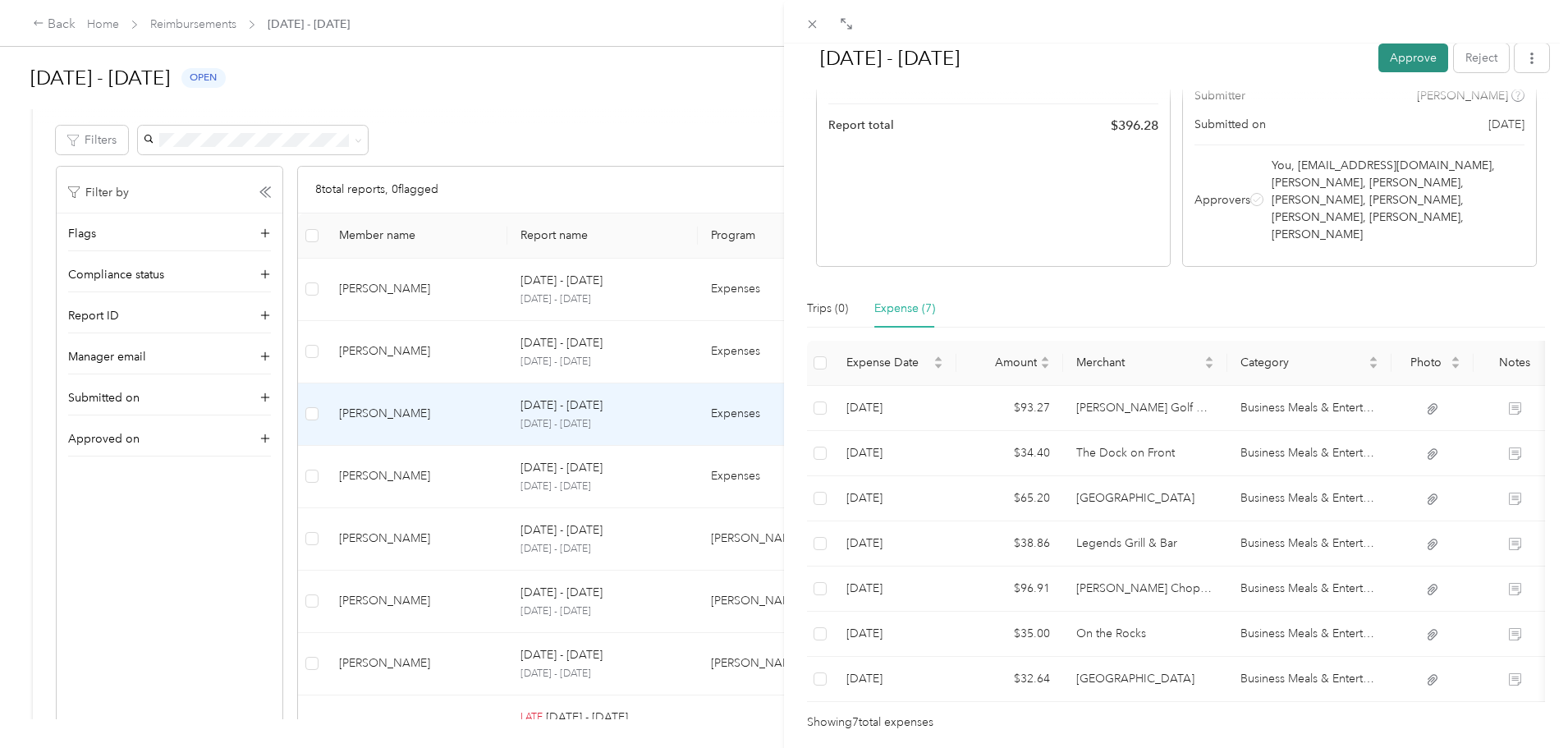
click at [1415, 65] on button "Approve" at bounding box center [1413, 57] width 70 height 29
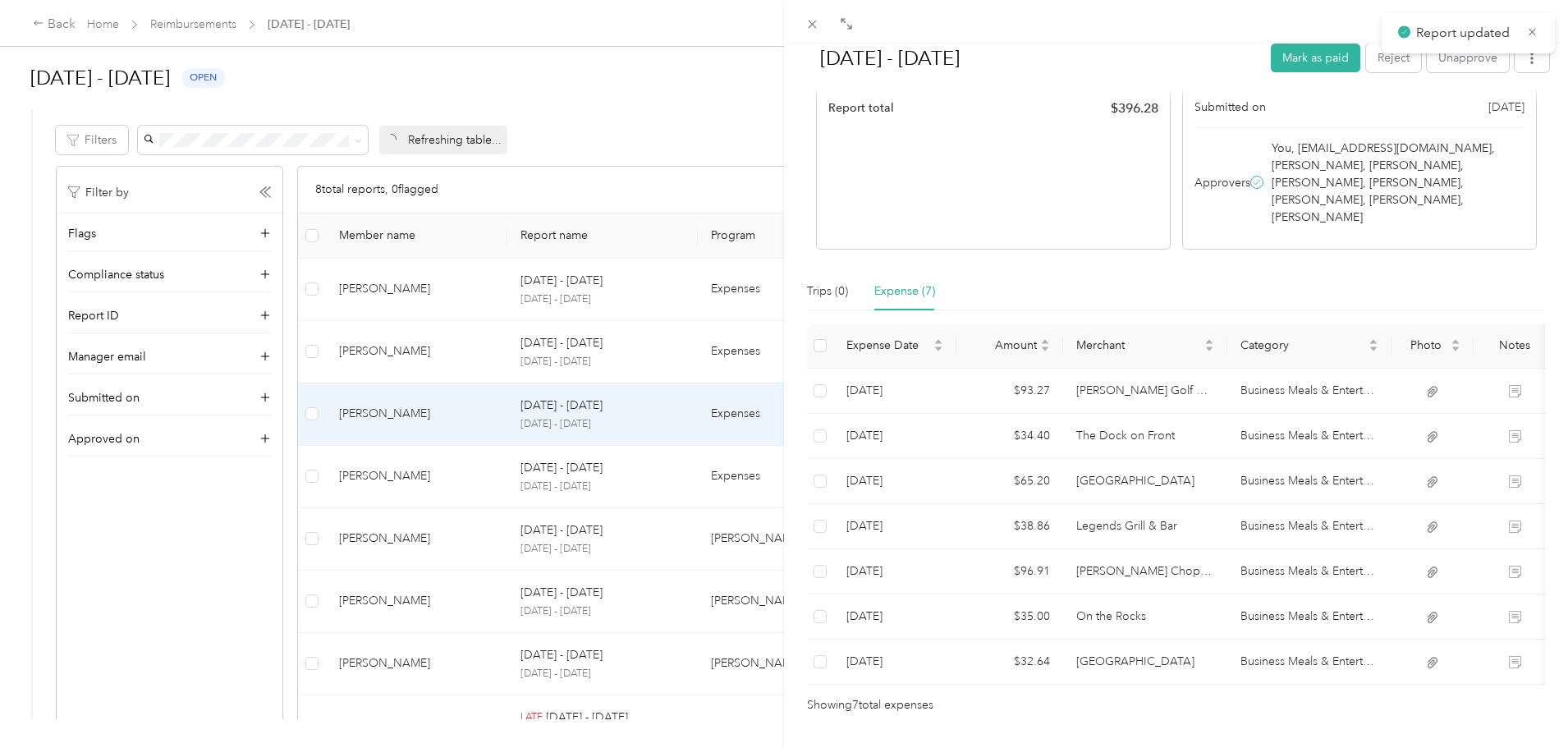
scroll to position [229, 0]
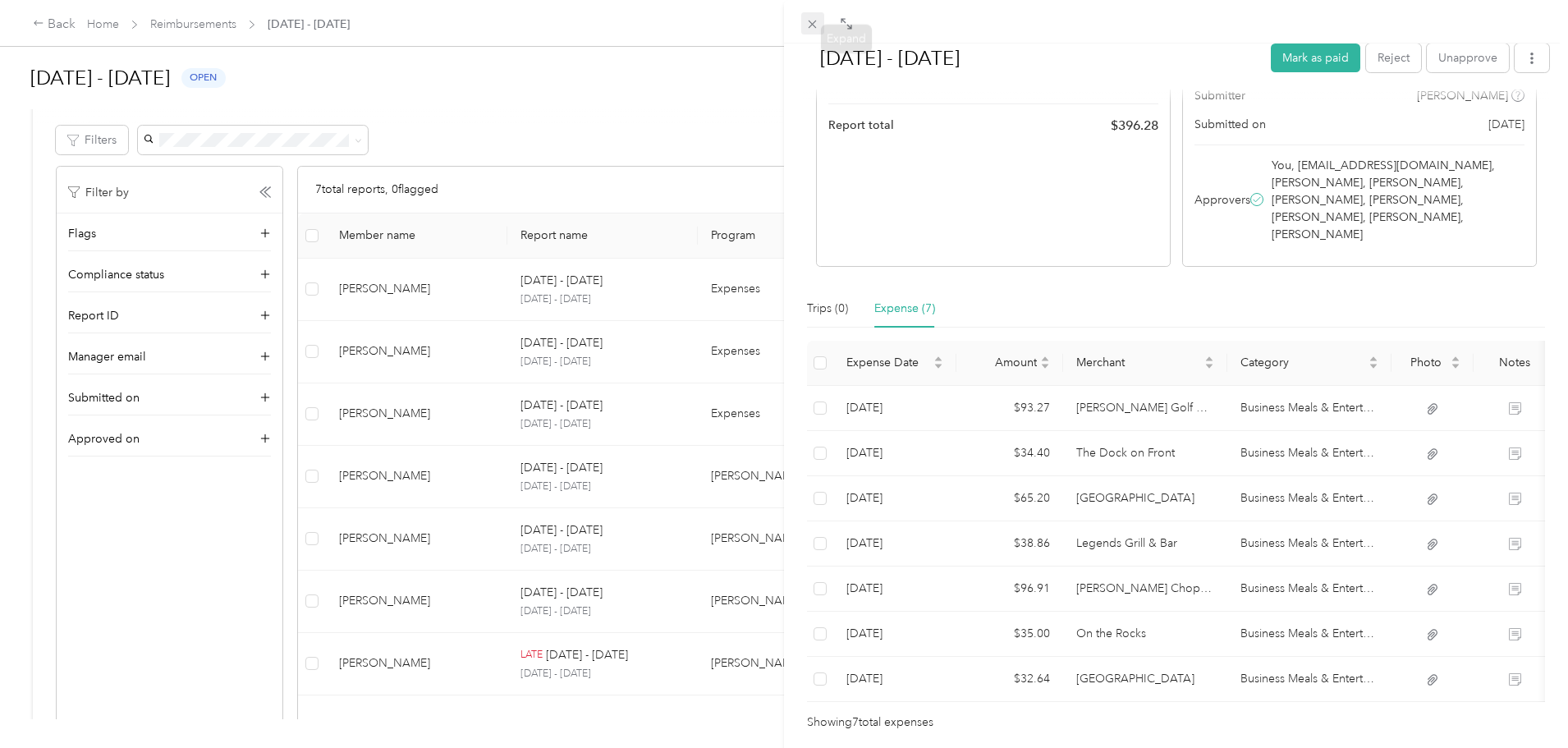
click at [813, 24] on icon at bounding box center [812, 24] width 8 height 8
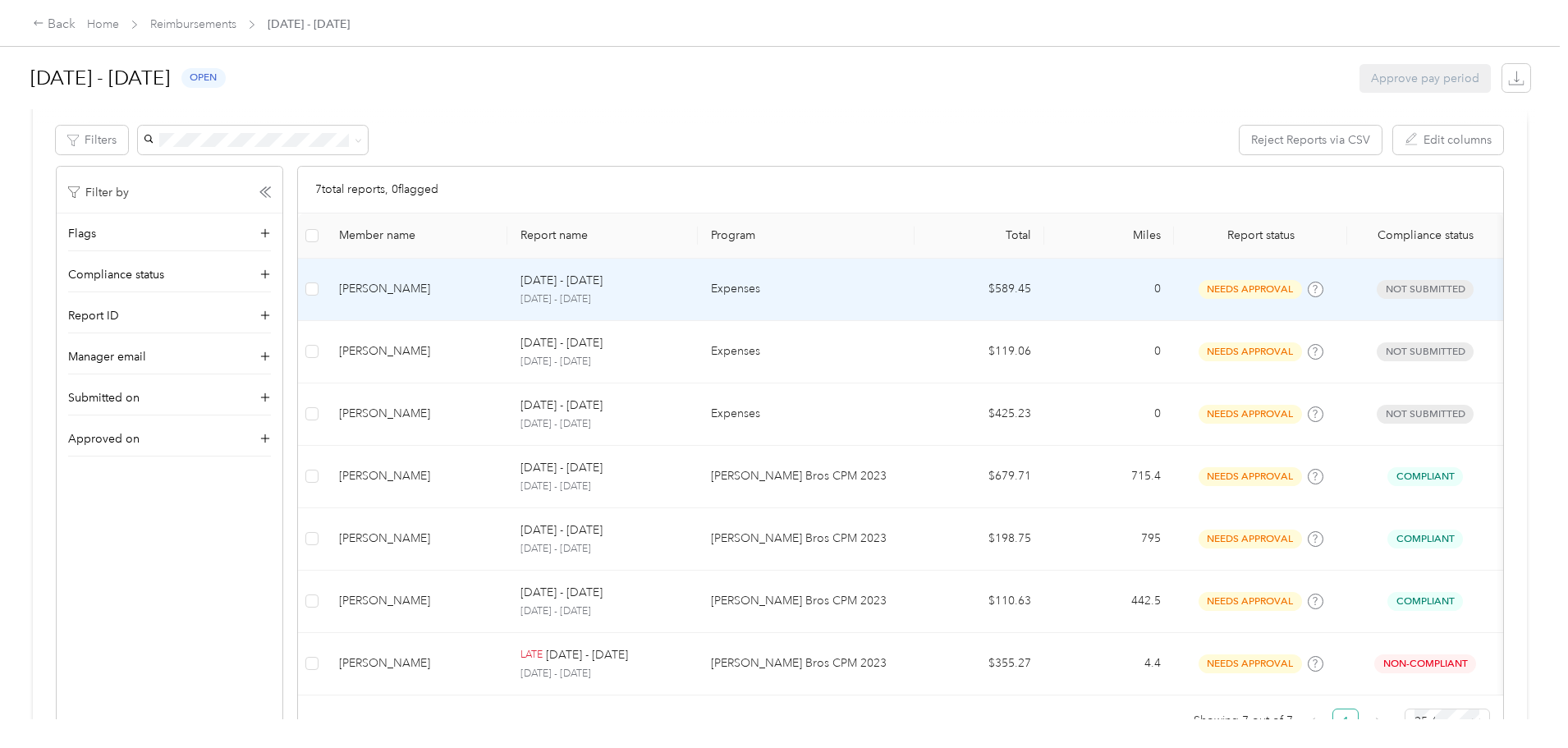
click at [842, 284] on p "Expenses" at bounding box center [805, 289] width 190 height 18
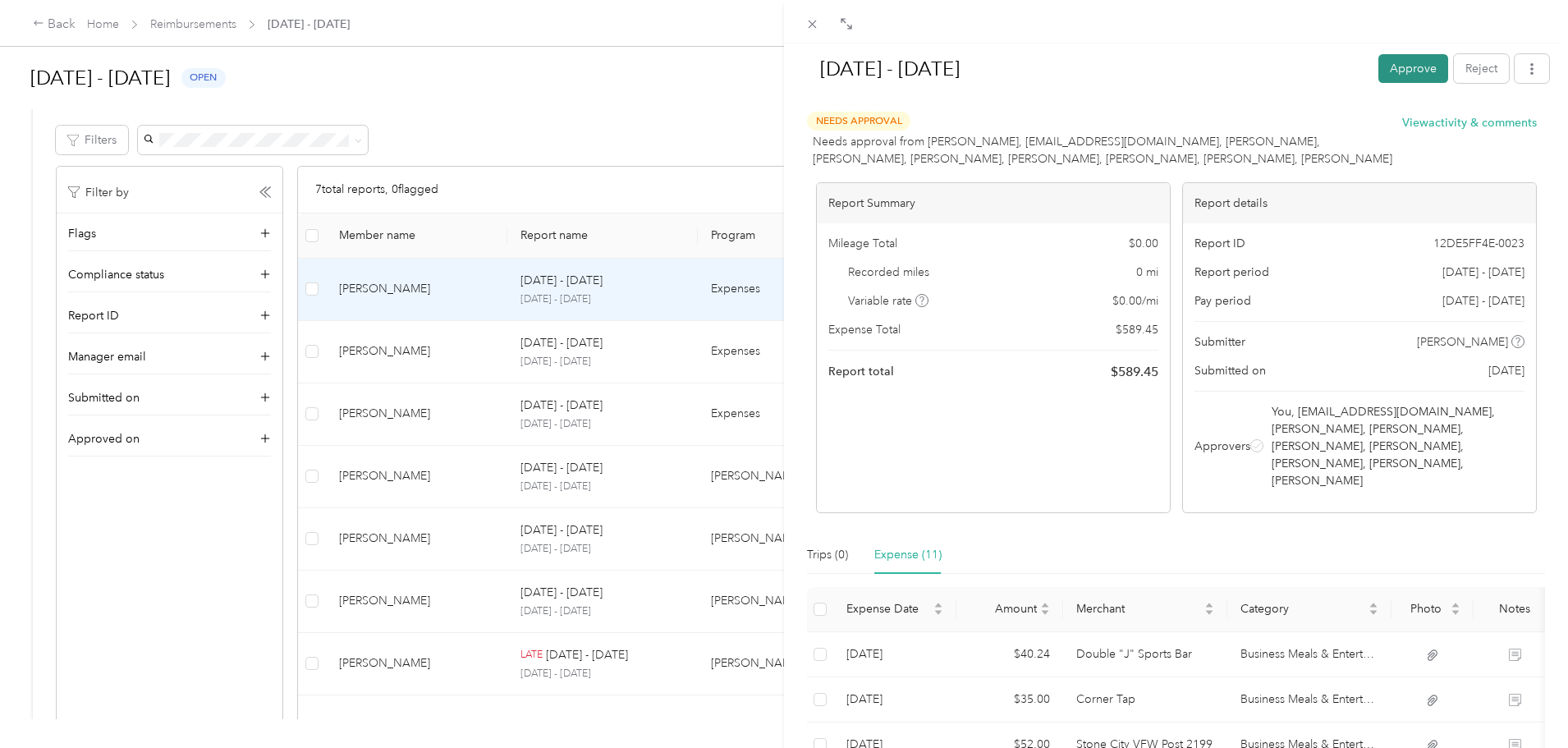
click at [1425, 70] on button "Approve" at bounding box center [1413, 68] width 70 height 29
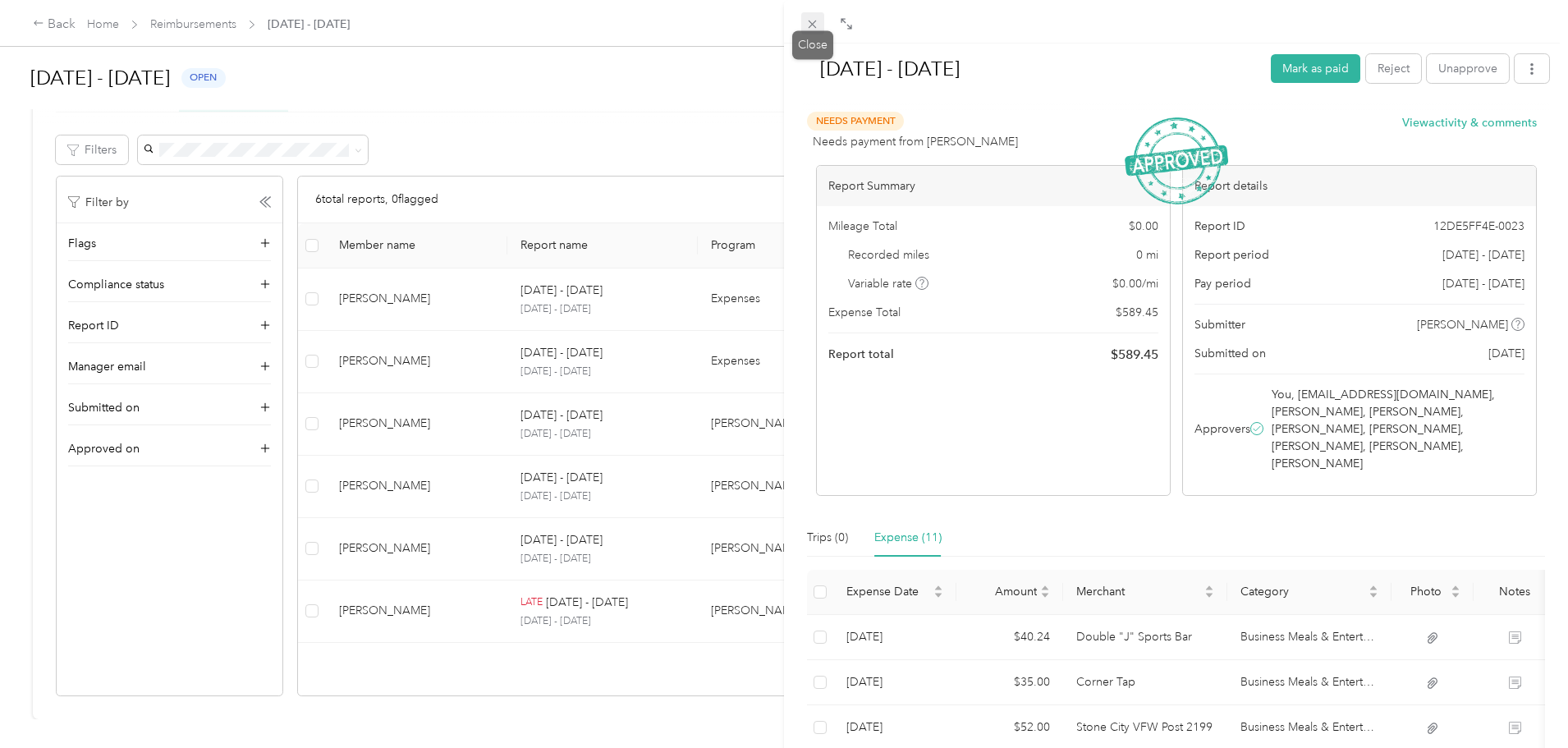
click at [810, 20] on icon at bounding box center [812, 24] width 14 height 14
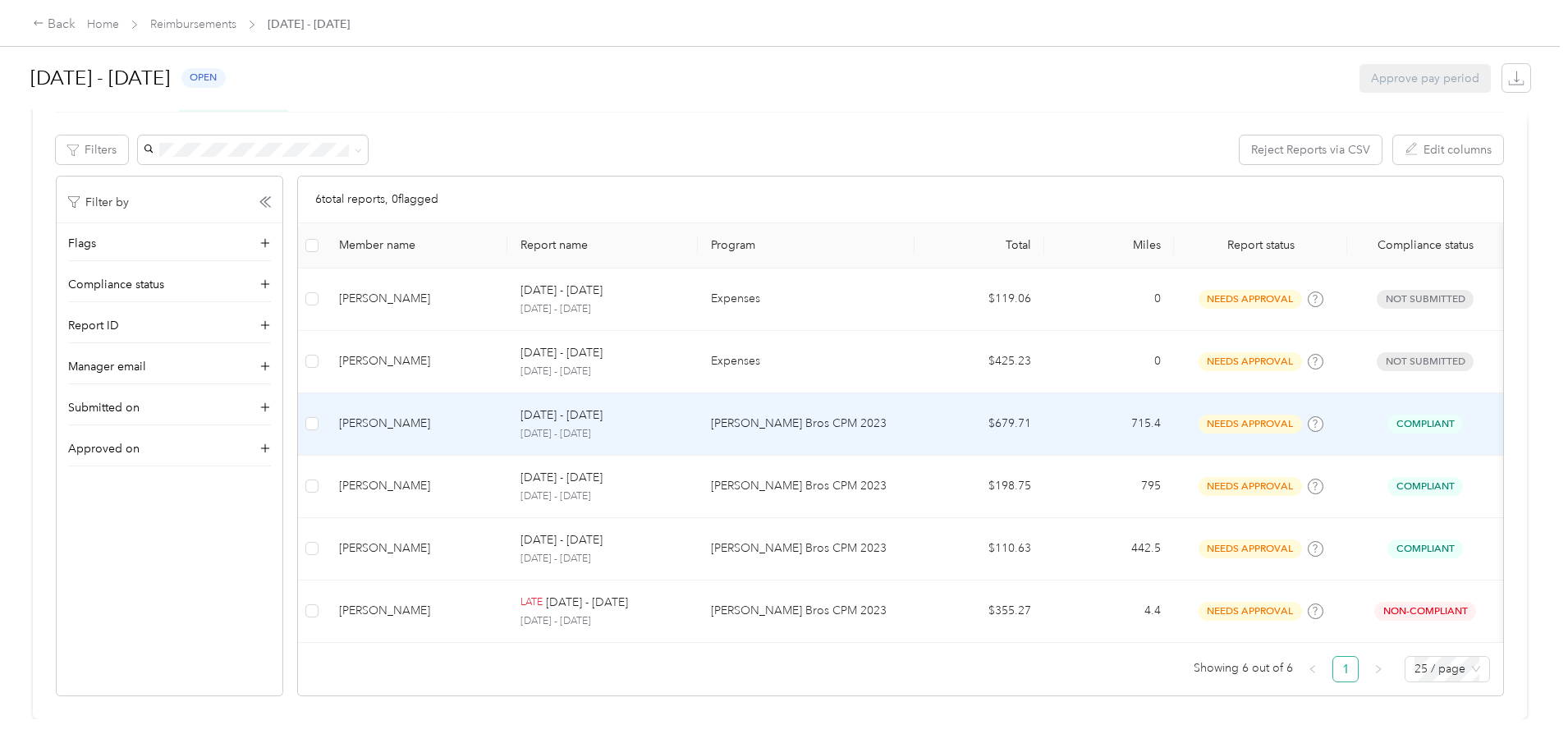
scroll to position [261, 0]
click at [697, 414] on td "[DATE] - [DATE] [DATE] - [DATE]" at bounding box center [602, 424] width 190 height 63
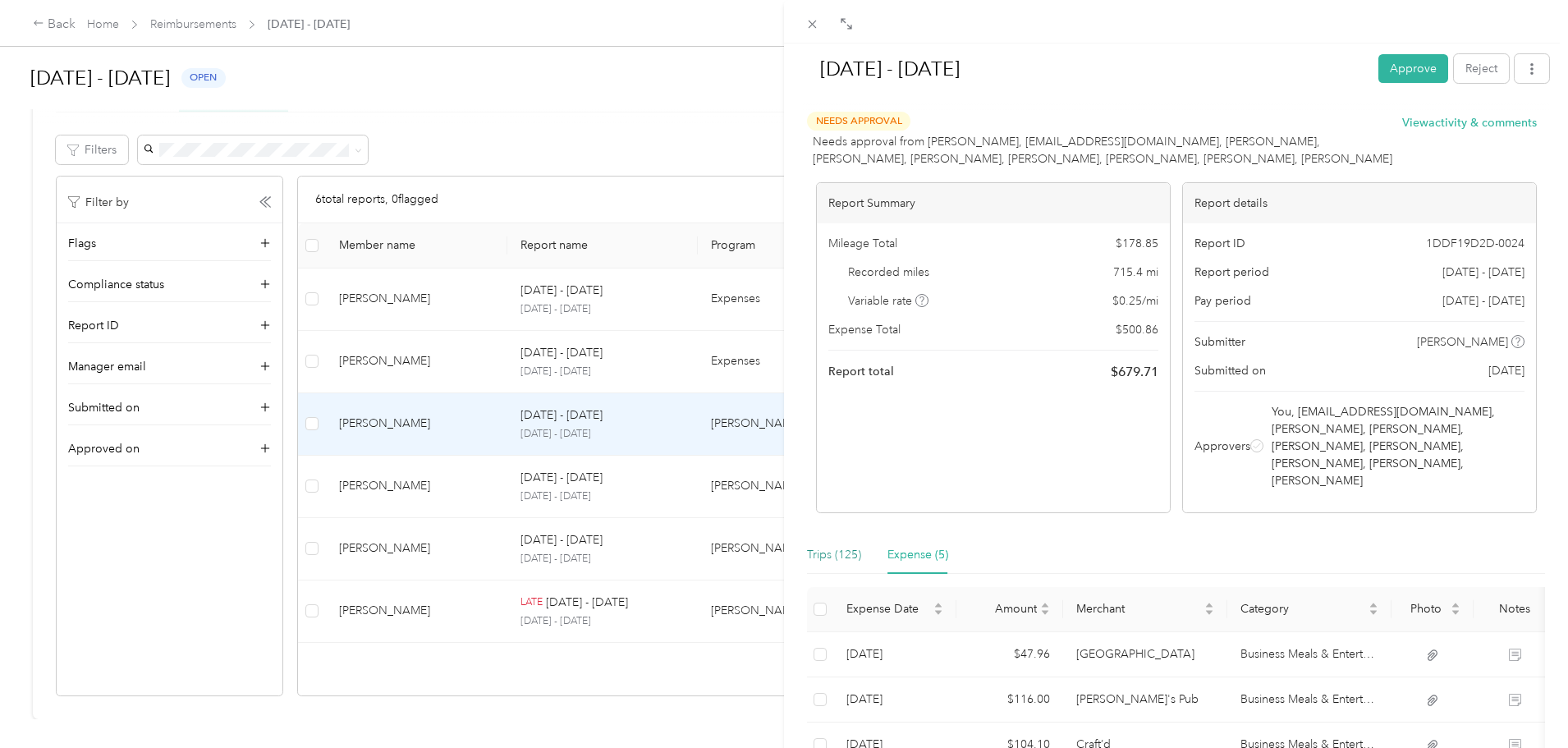
click at [824, 546] on div "Trips (125)" at bounding box center [834, 555] width 54 height 18
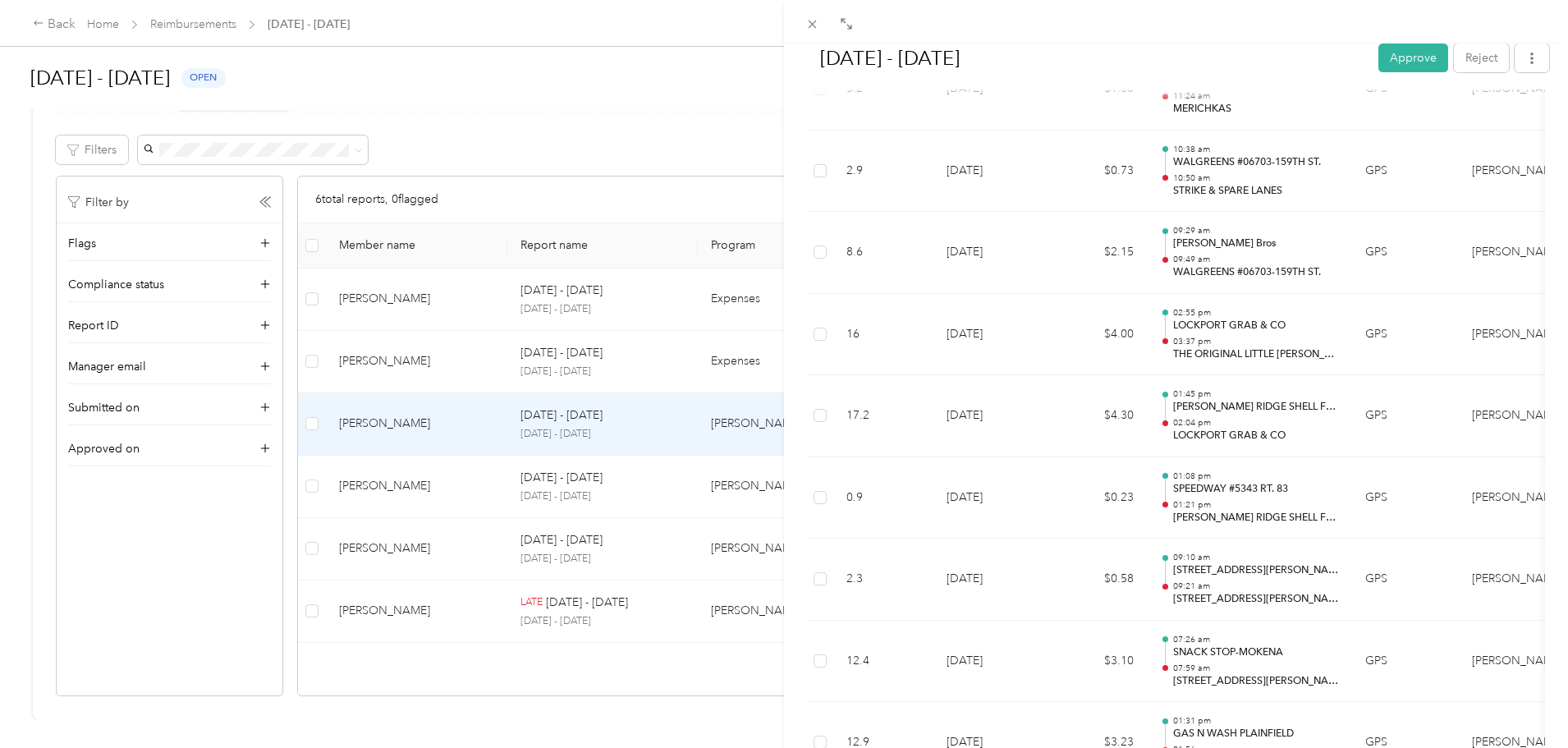
scroll to position [5993, 0]
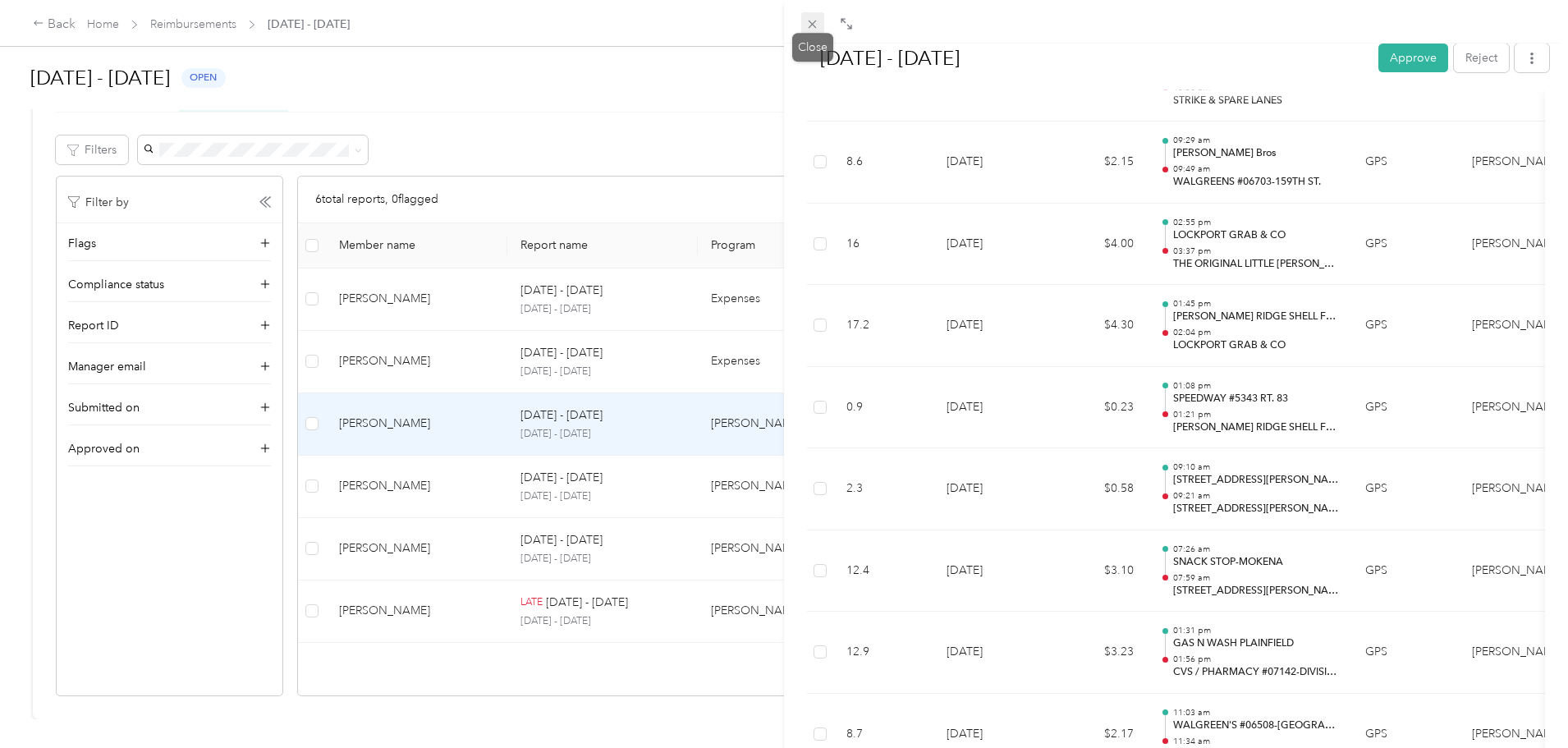
click at [808, 27] on icon at bounding box center [812, 24] width 14 height 14
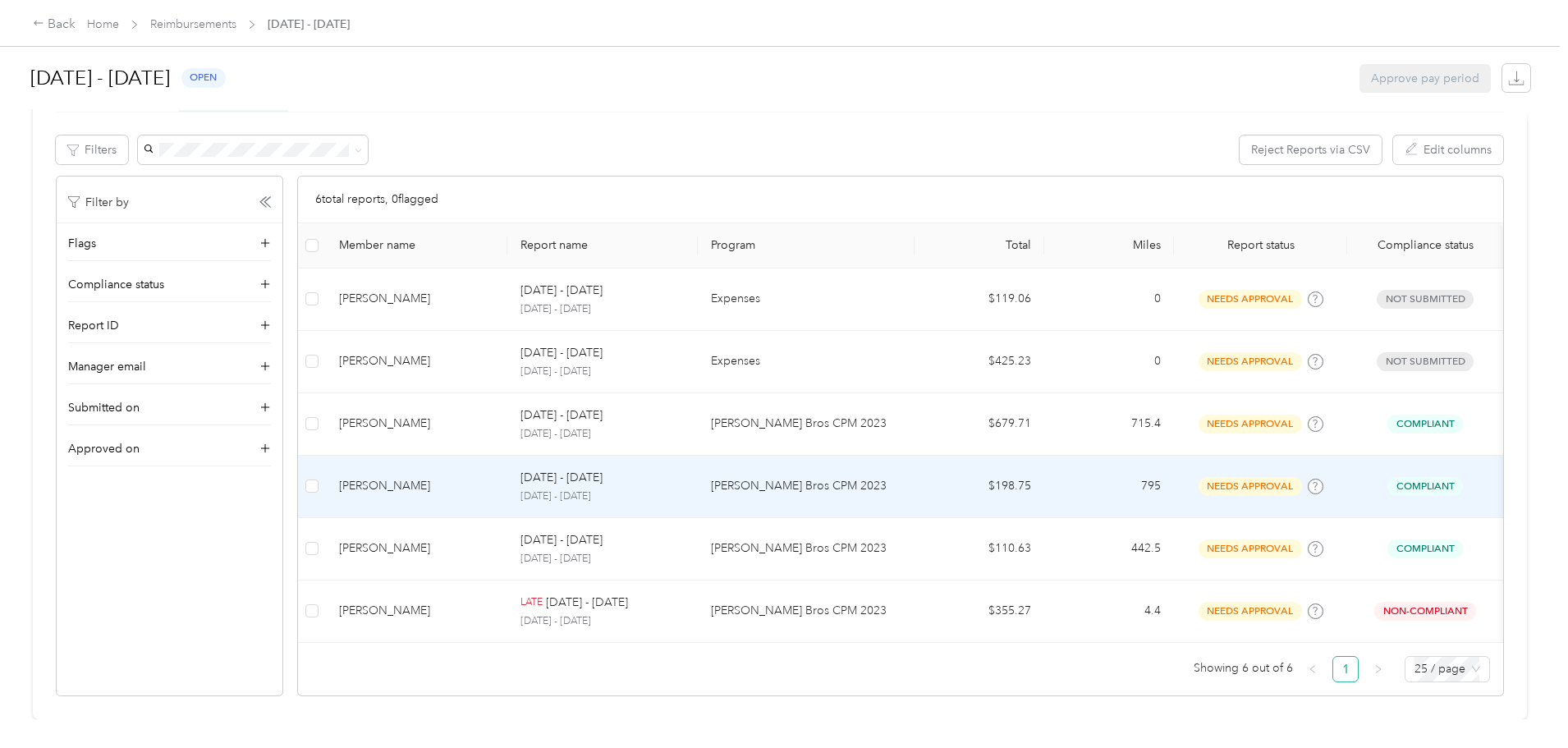
click at [817, 456] on td "[PERSON_NAME] Bros CPM 2023" at bounding box center [805, 487] width 217 height 63
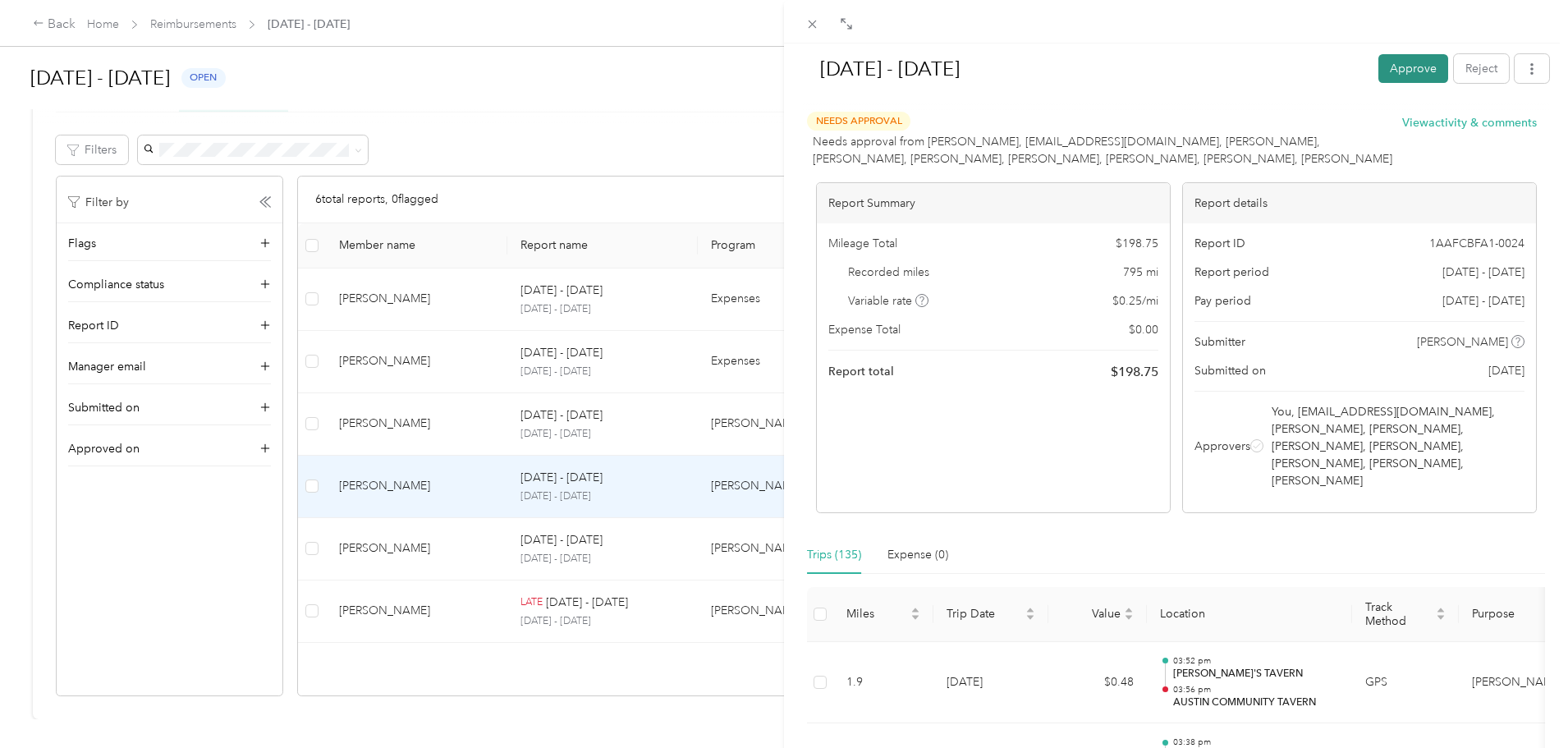
click at [1390, 70] on button "Approve" at bounding box center [1413, 68] width 70 height 29
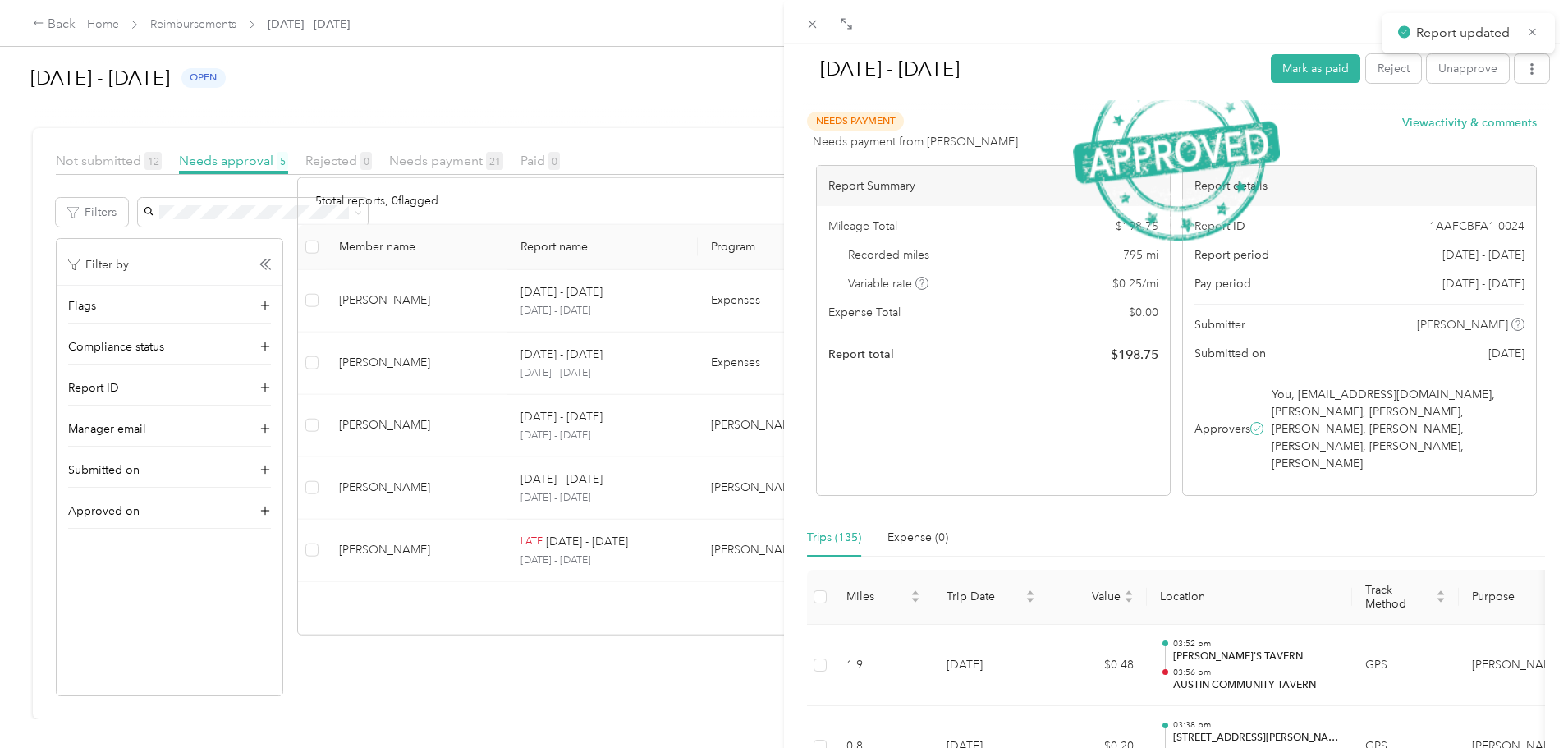
scroll to position [198, 0]
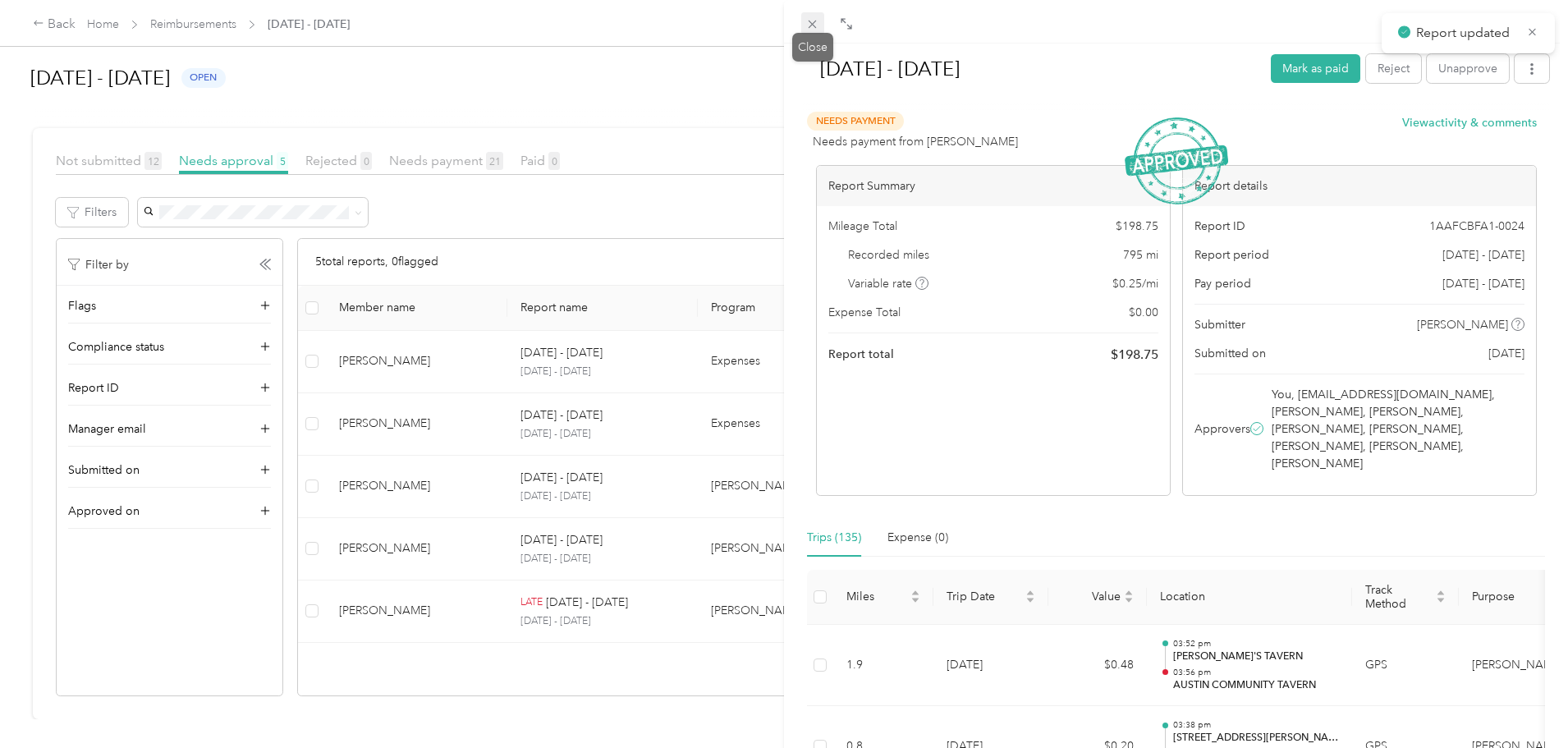
click at [812, 26] on icon at bounding box center [812, 24] width 14 height 14
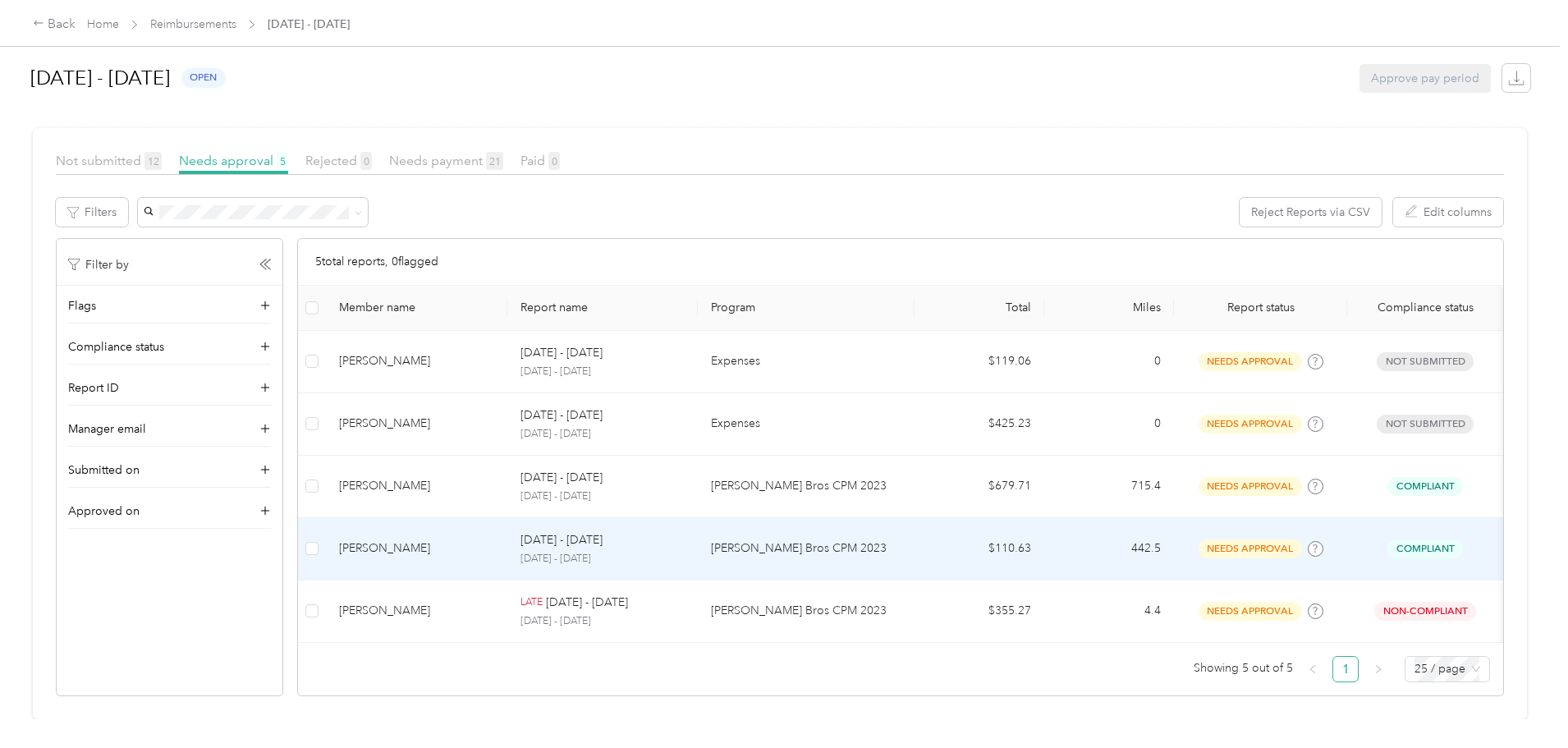
click at [697, 518] on td "[DATE] - [DATE] [DATE] - [DATE]" at bounding box center [602, 550] width 190 height 63
click at [757, 747] on div at bounding box center [779, 748] width 1559 height 0
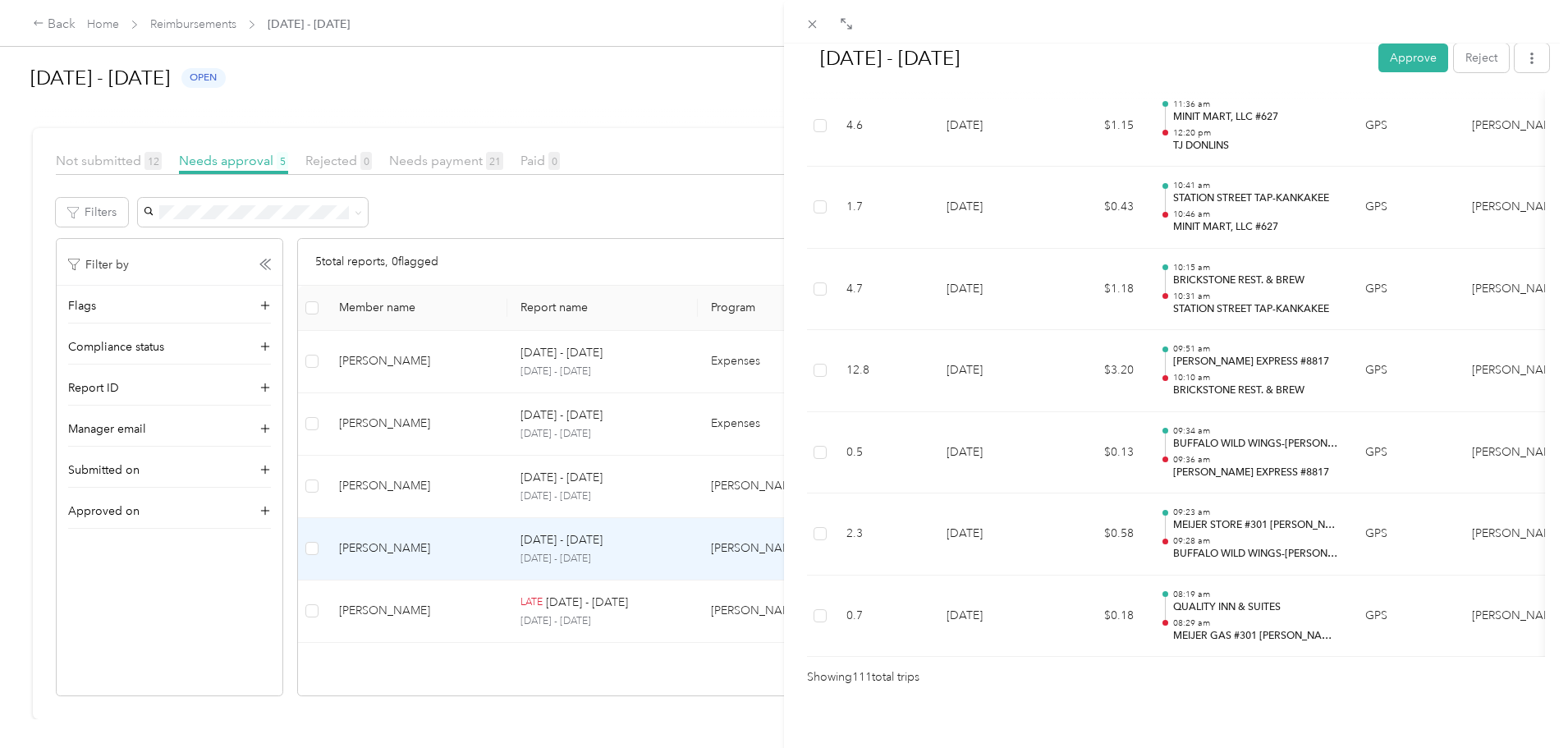
scroll to position [9068, 0]
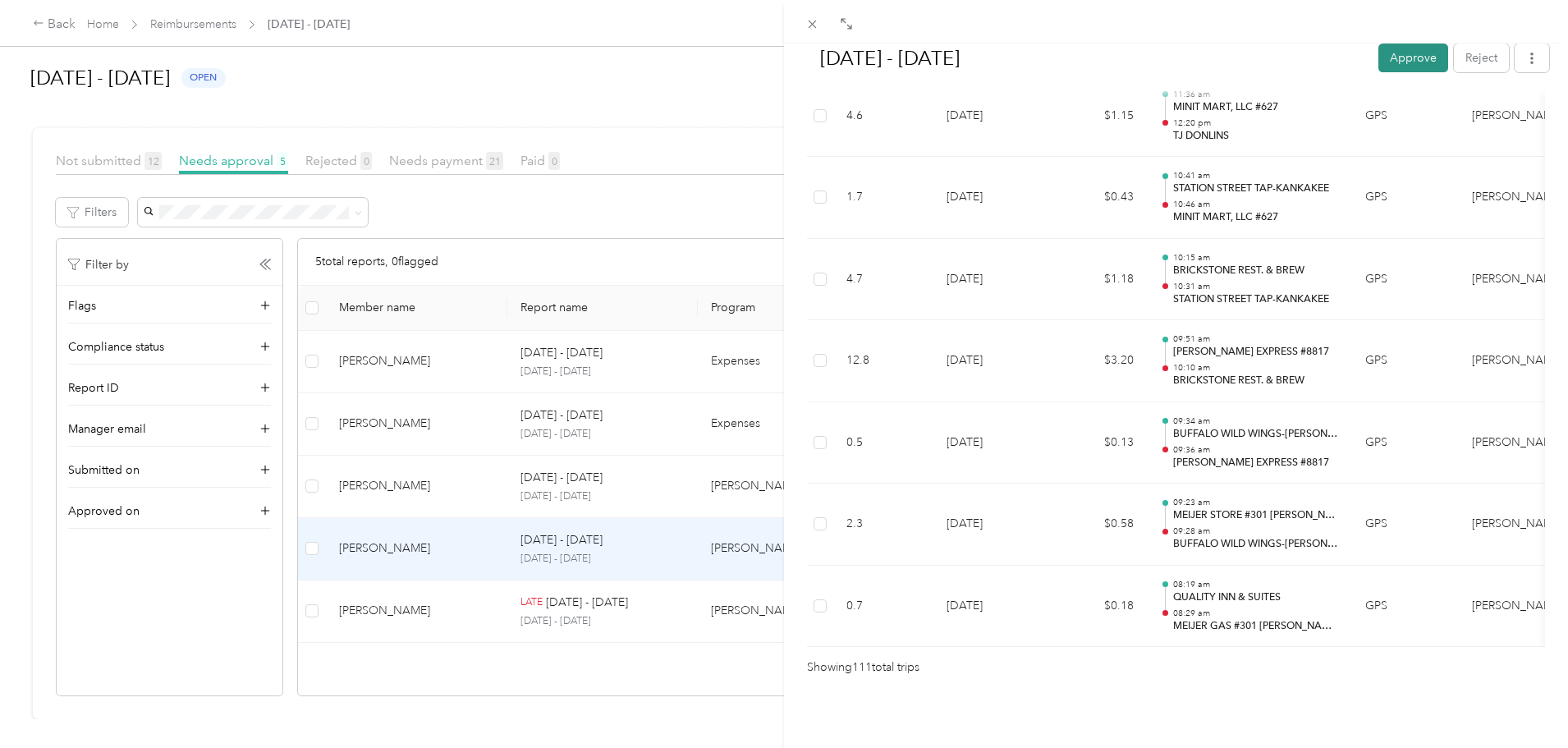
click at [1394, 54] on button "Approve" at bounding box center [1413, 57] width 70 height 29
click at [1551, 96] on div "[DATE] - [DATE] Mark as paid Reject Unapprove Needs Payment Needs payment from …" at bounding box center [1175, 417] width 784 height 748
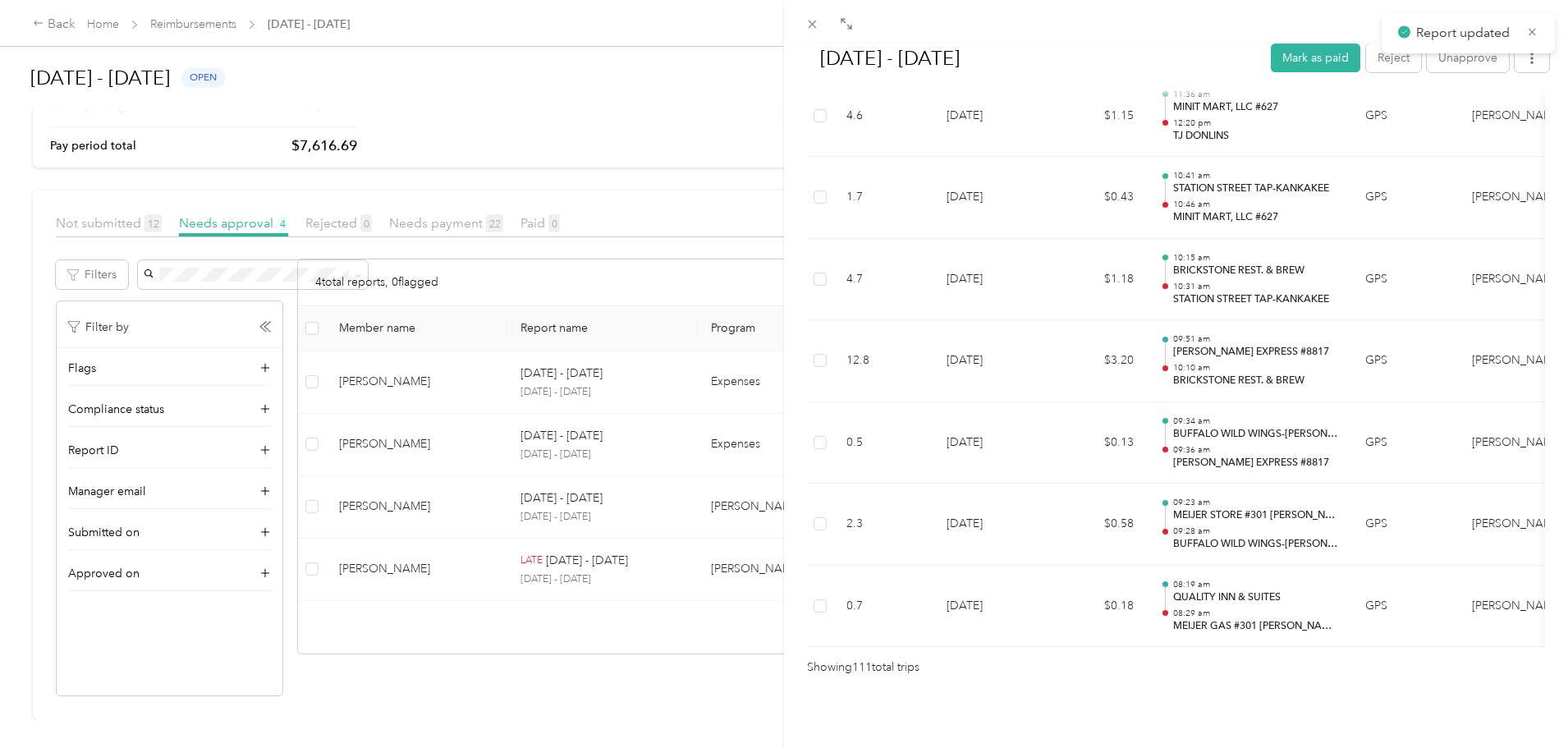
scroll to position [137, 0]
click at [1551, 96] on div "[DATE] - [DATE] Mark as paid Reject Unapprove Needs Payment Needs payment from …" at bounding box center [1175, 417] width 784 height 748
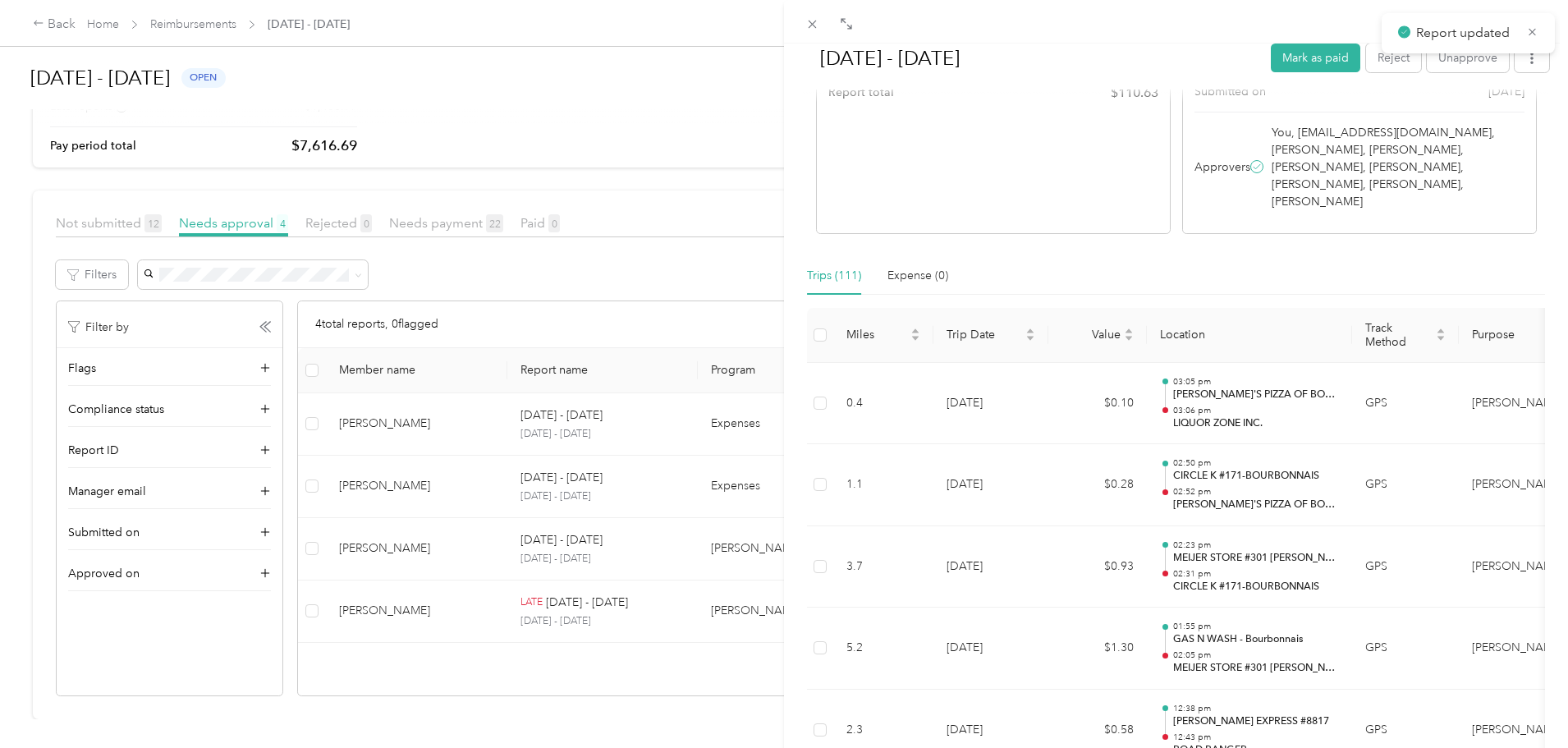
scroll to position [0, 0]
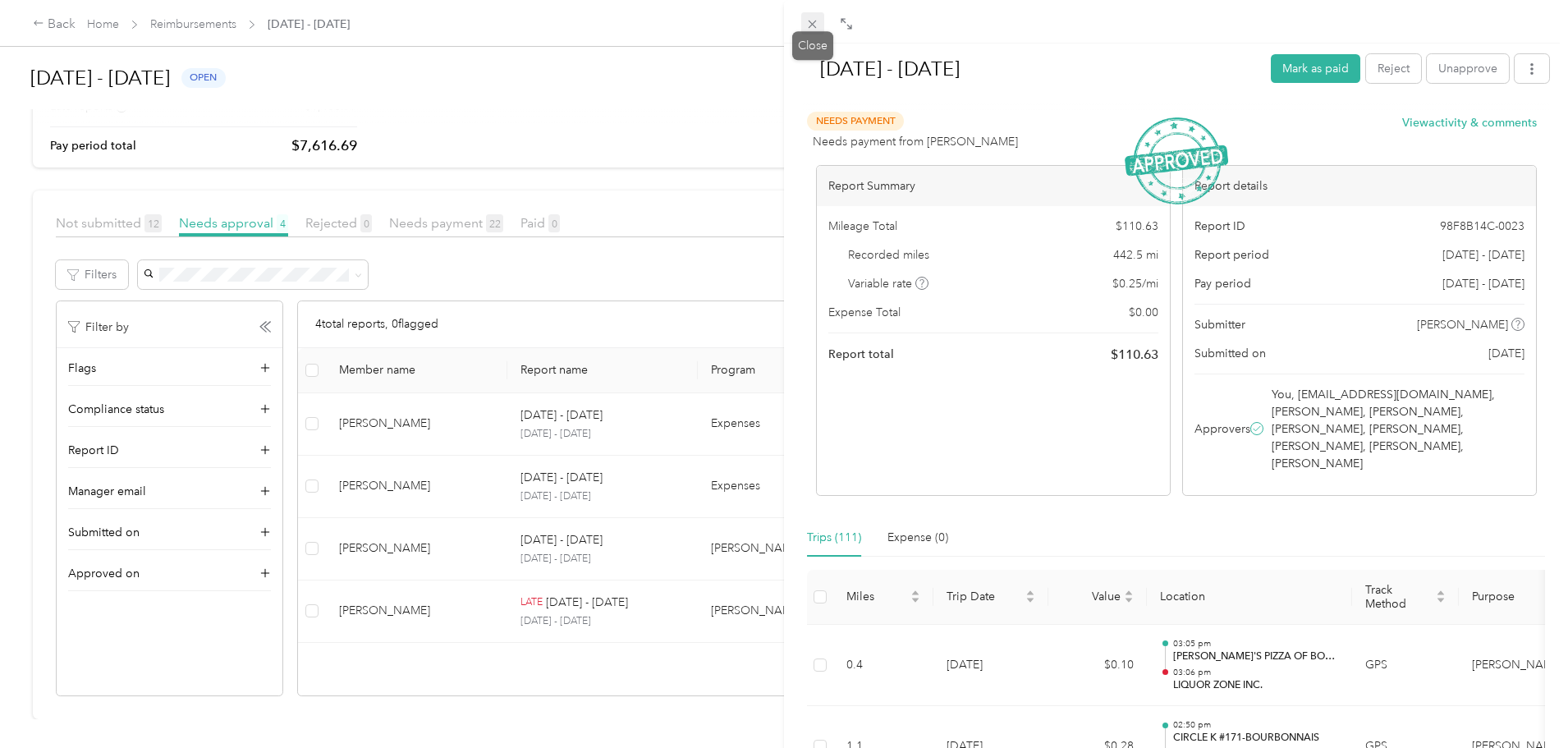
click at [811, 26] on icon at bounding box center [812, 24] width 8 height 8
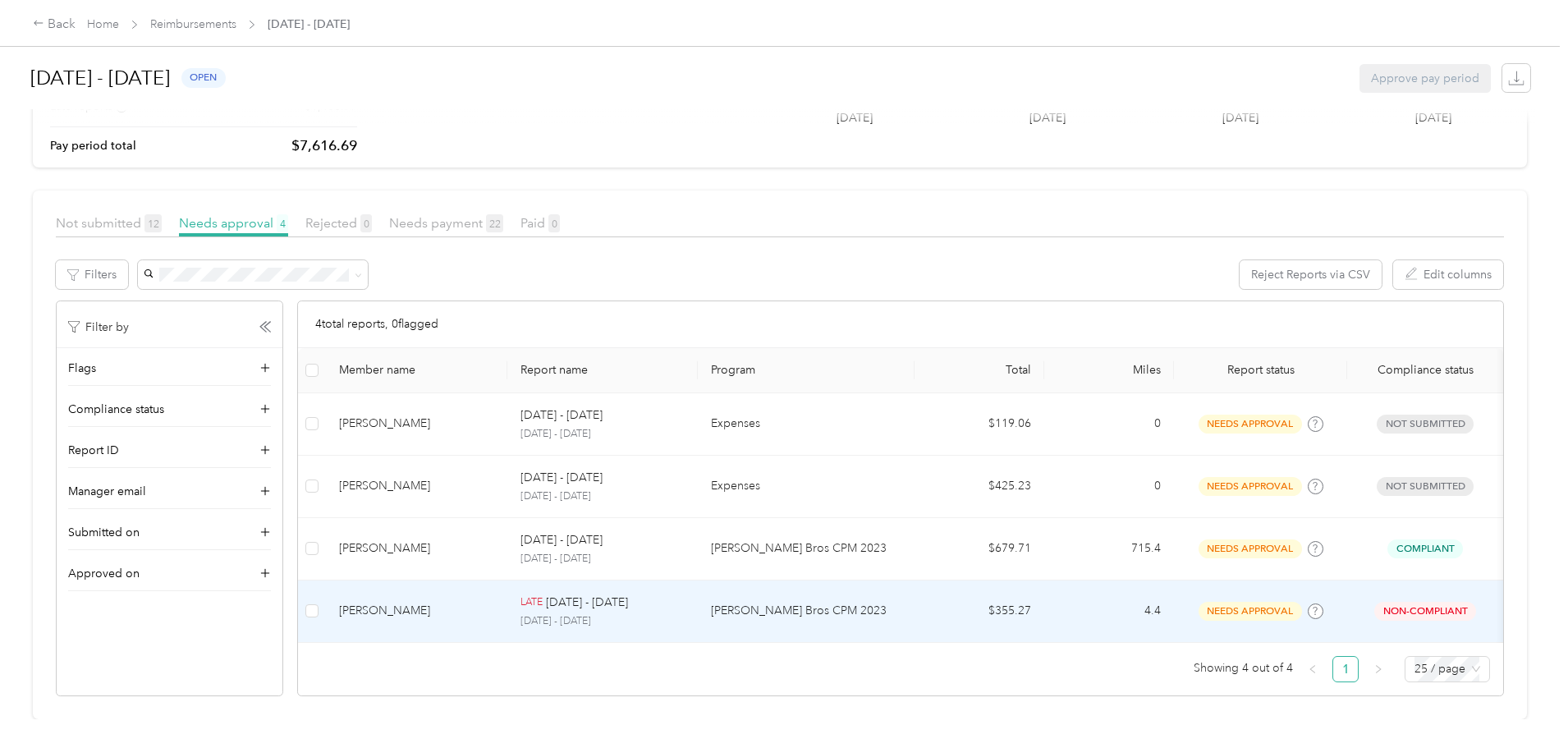
click at [684, 593] on div "LATE [DATE] - [DATE]" at bounding box center [602, 602] width 164 height 18
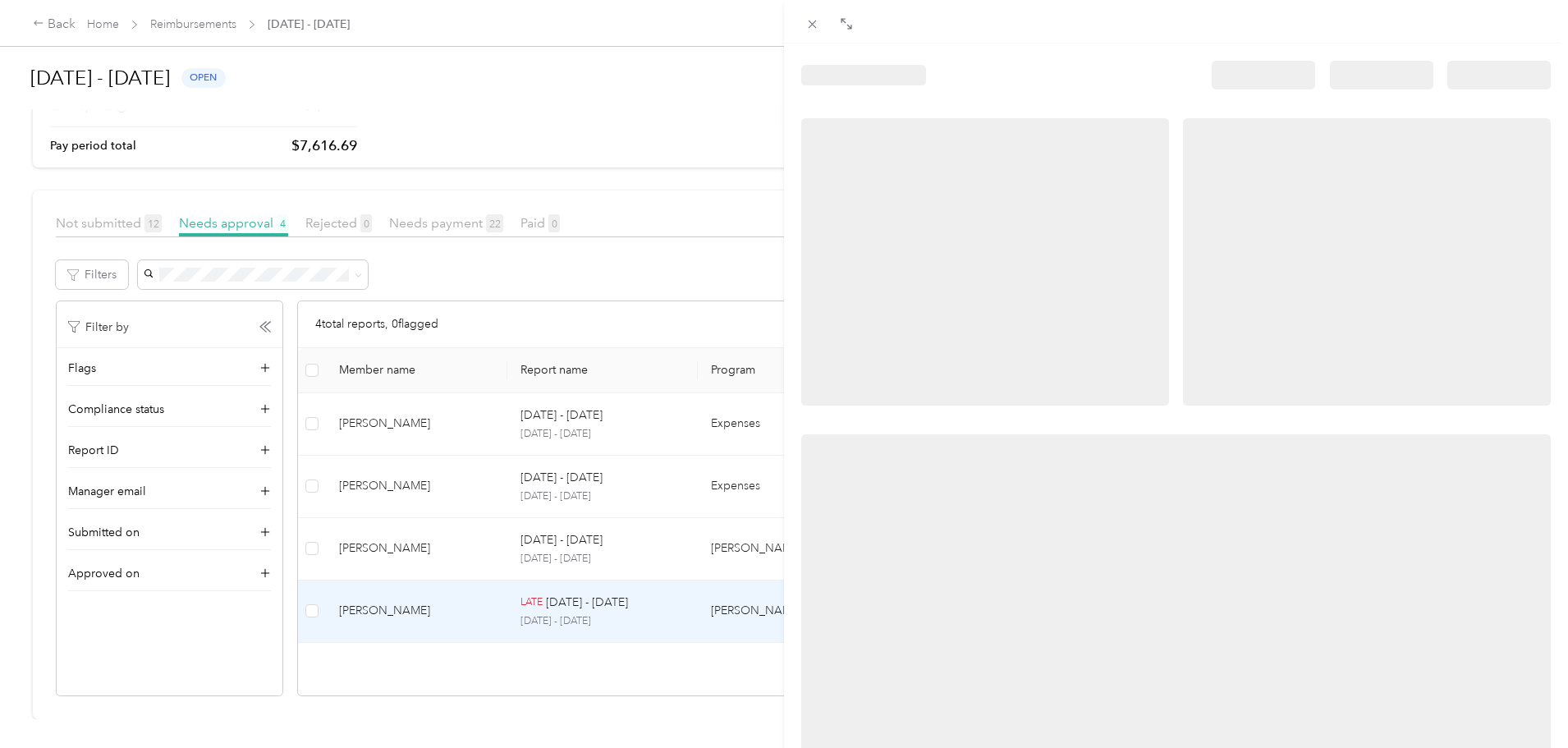
click at [736, 573] on div at bounding box center [784, 374] width 1568 height 748
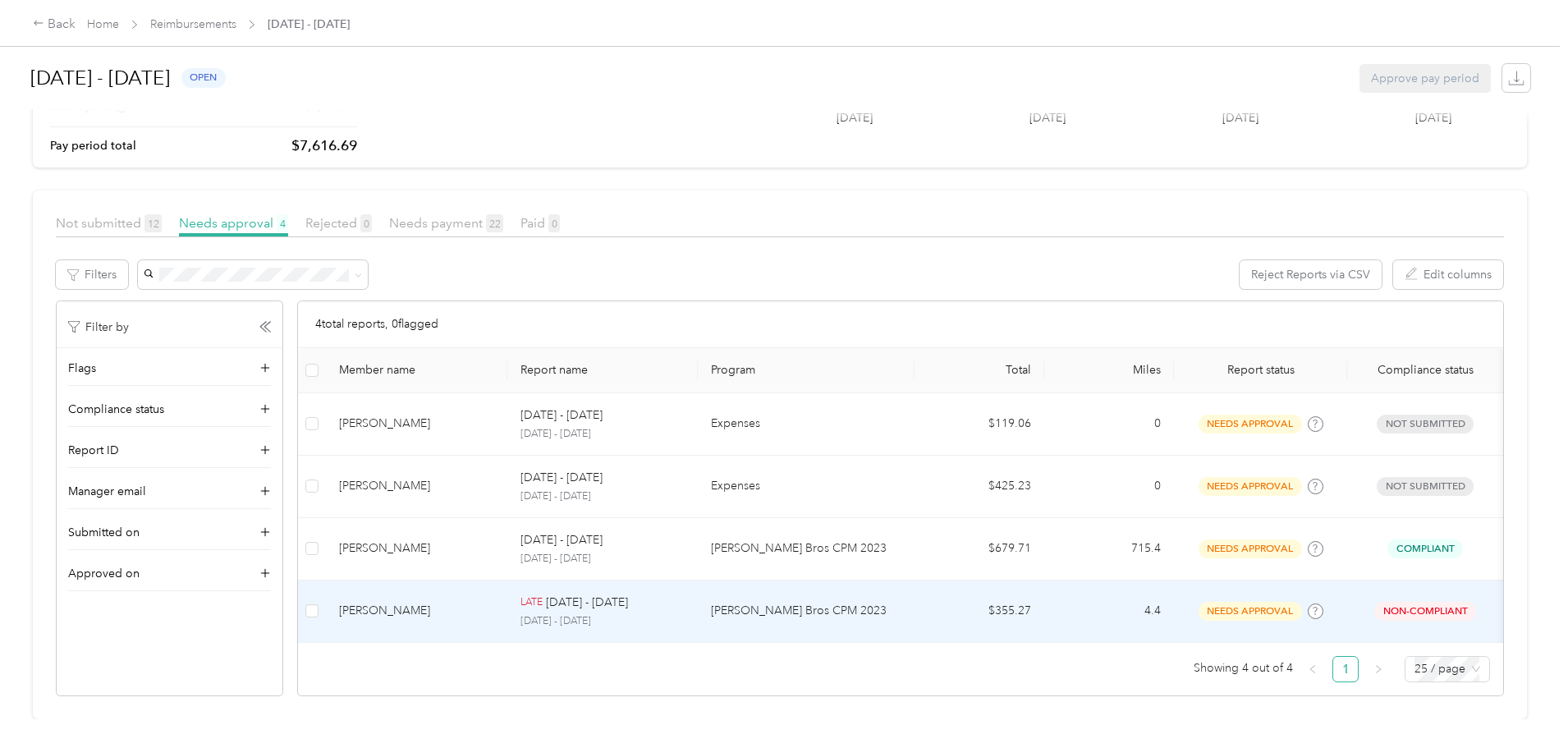
click at [684, 593] on div "LATE [DATE] - [DATE]" at bounding box center [602, 602] width 164 height 18
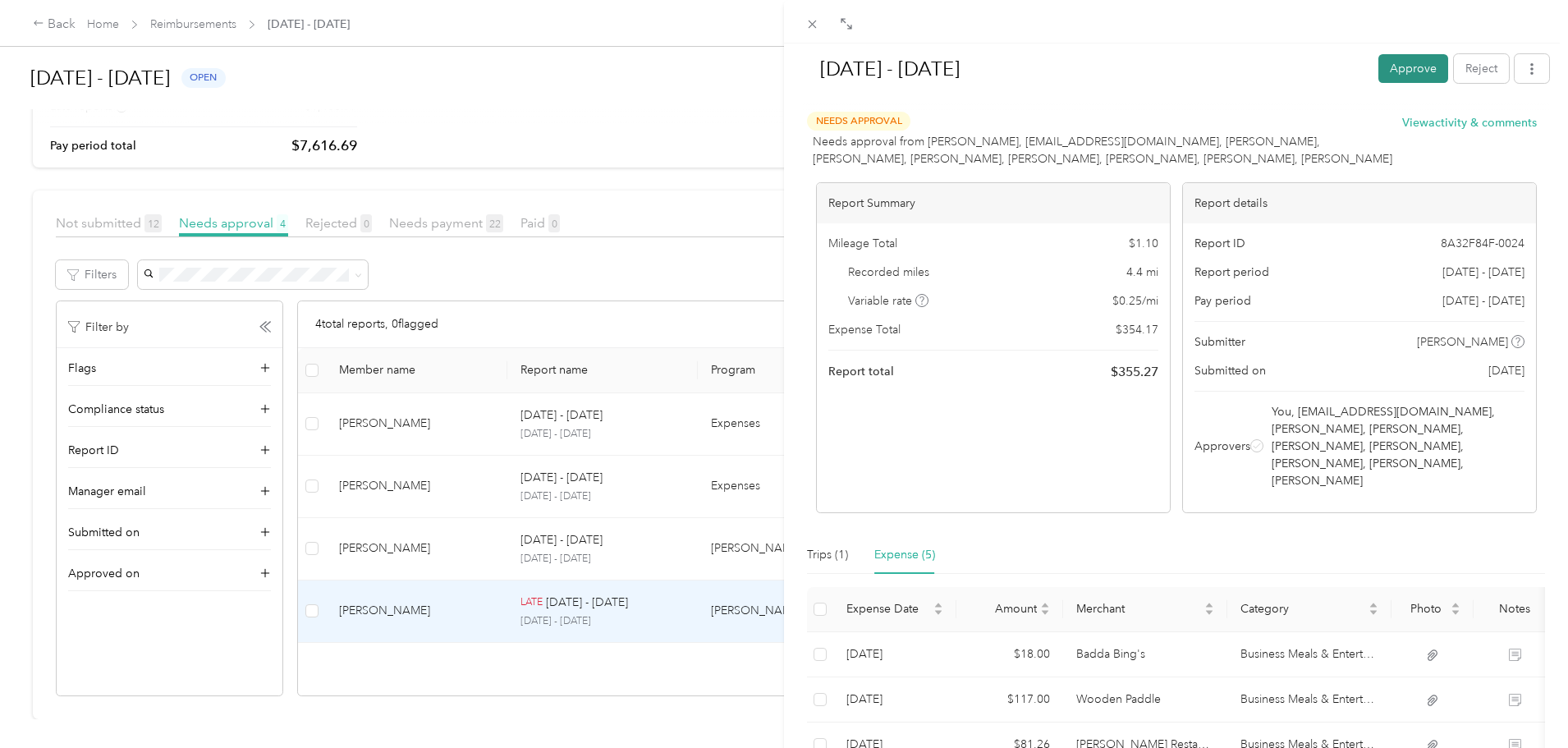
click at [1400, 74] on button "Approve" at bounding box center [1413, 68] width 70 height 29
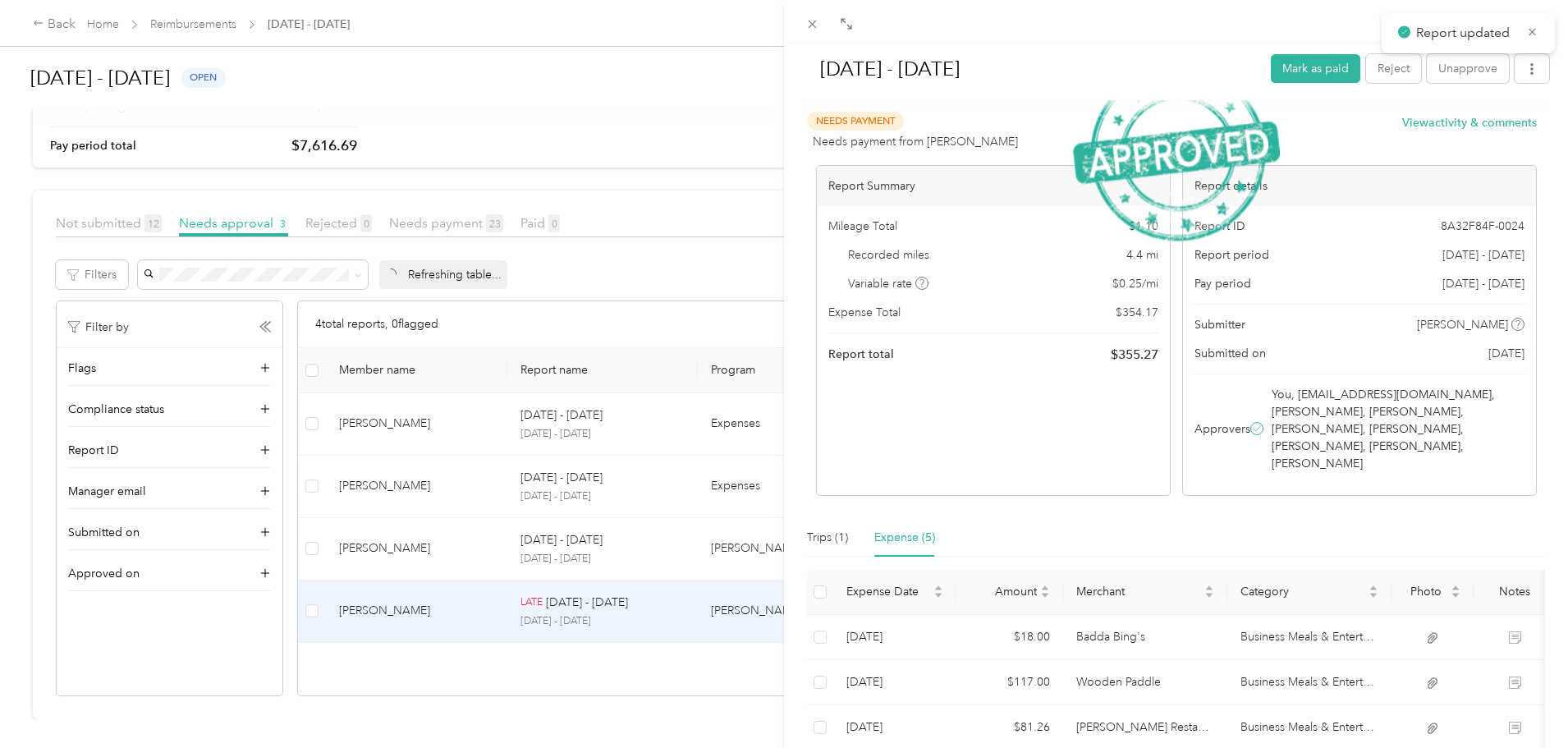
scroll to position [74, 0]
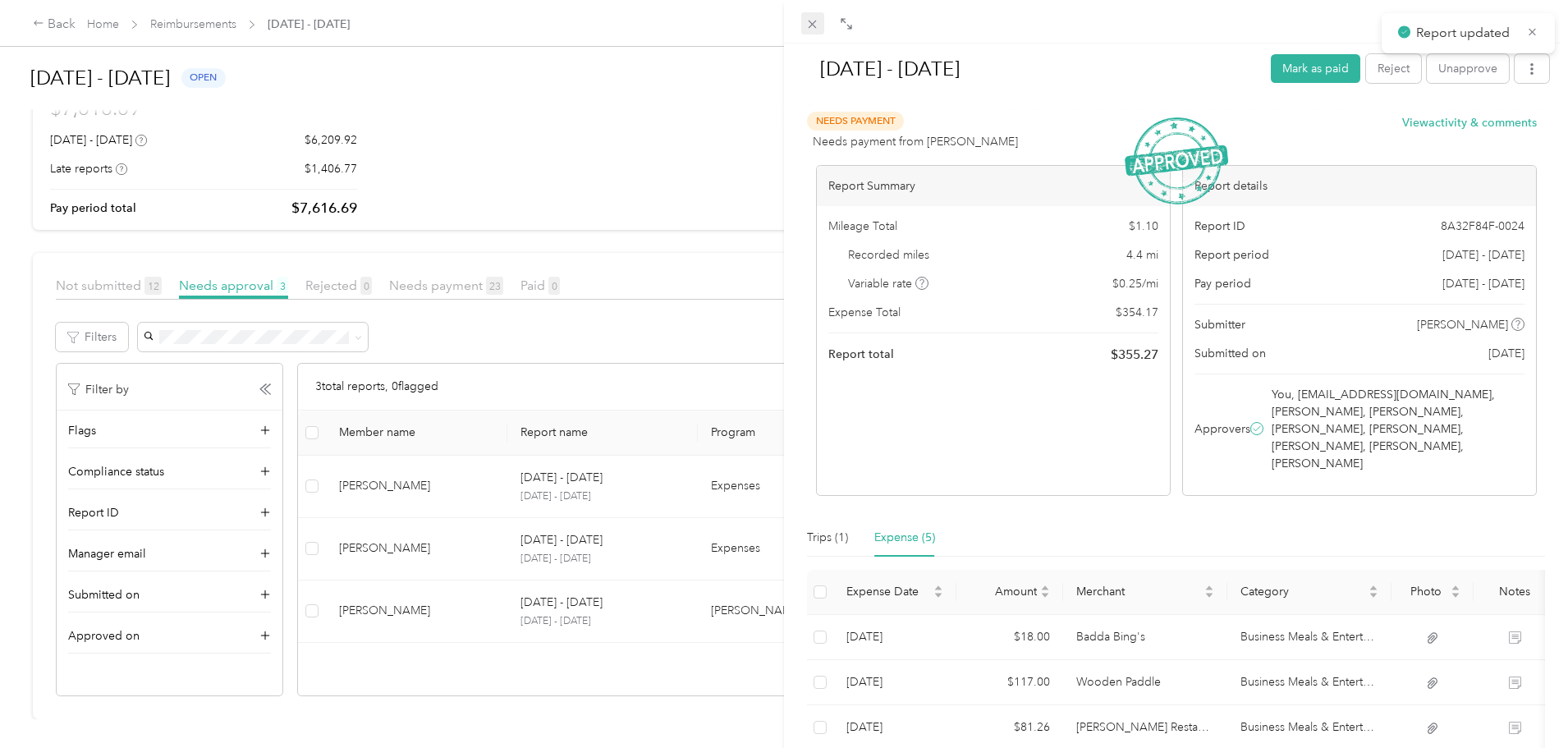
click at [809, 21] on icon at bounding box center [812, 24] width 8 height 8
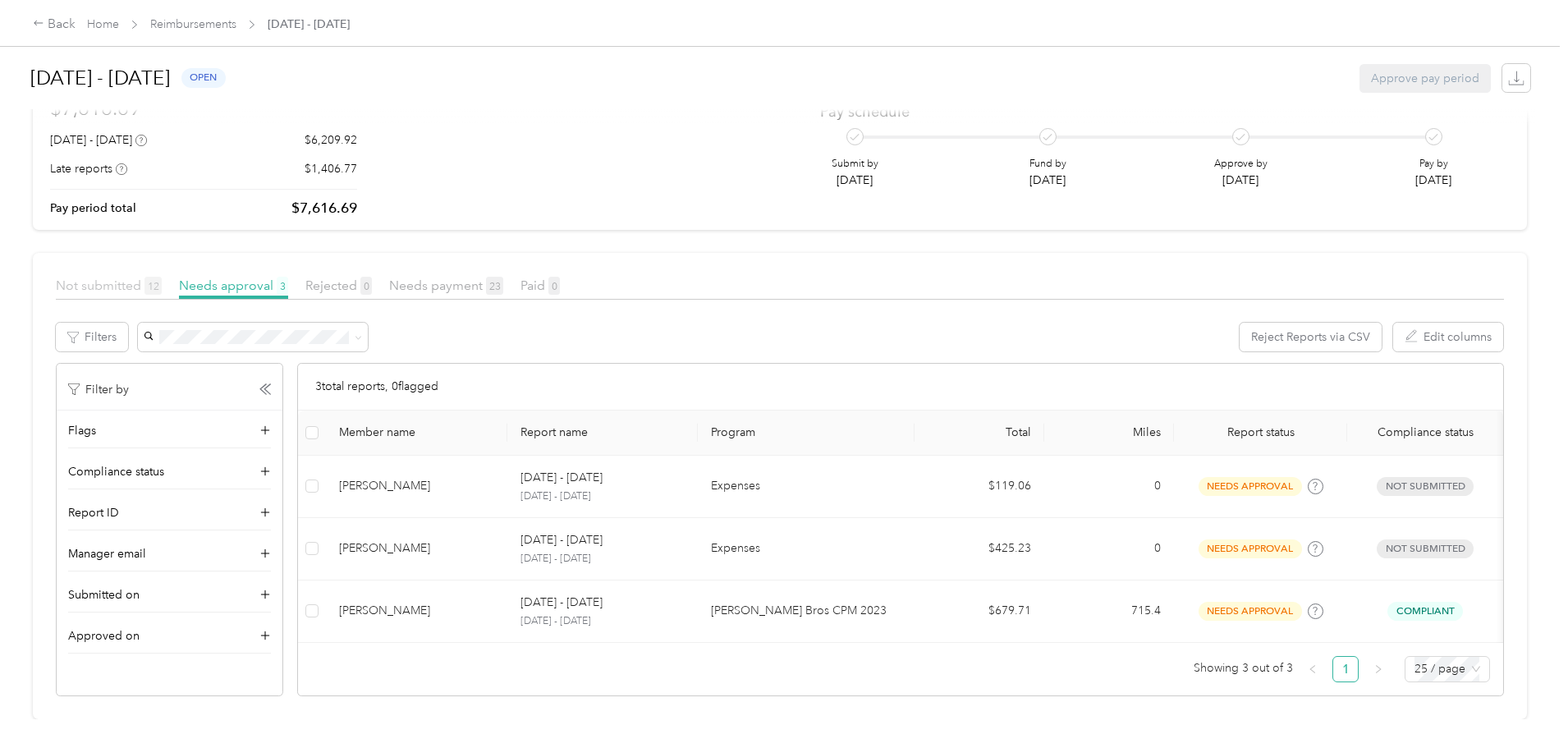
click at [162, 277] on span "Not submitted 12" at bounding box center [109, 285] width 106 height 16
